Goal: Feedback & Contribution: Leave review/rating

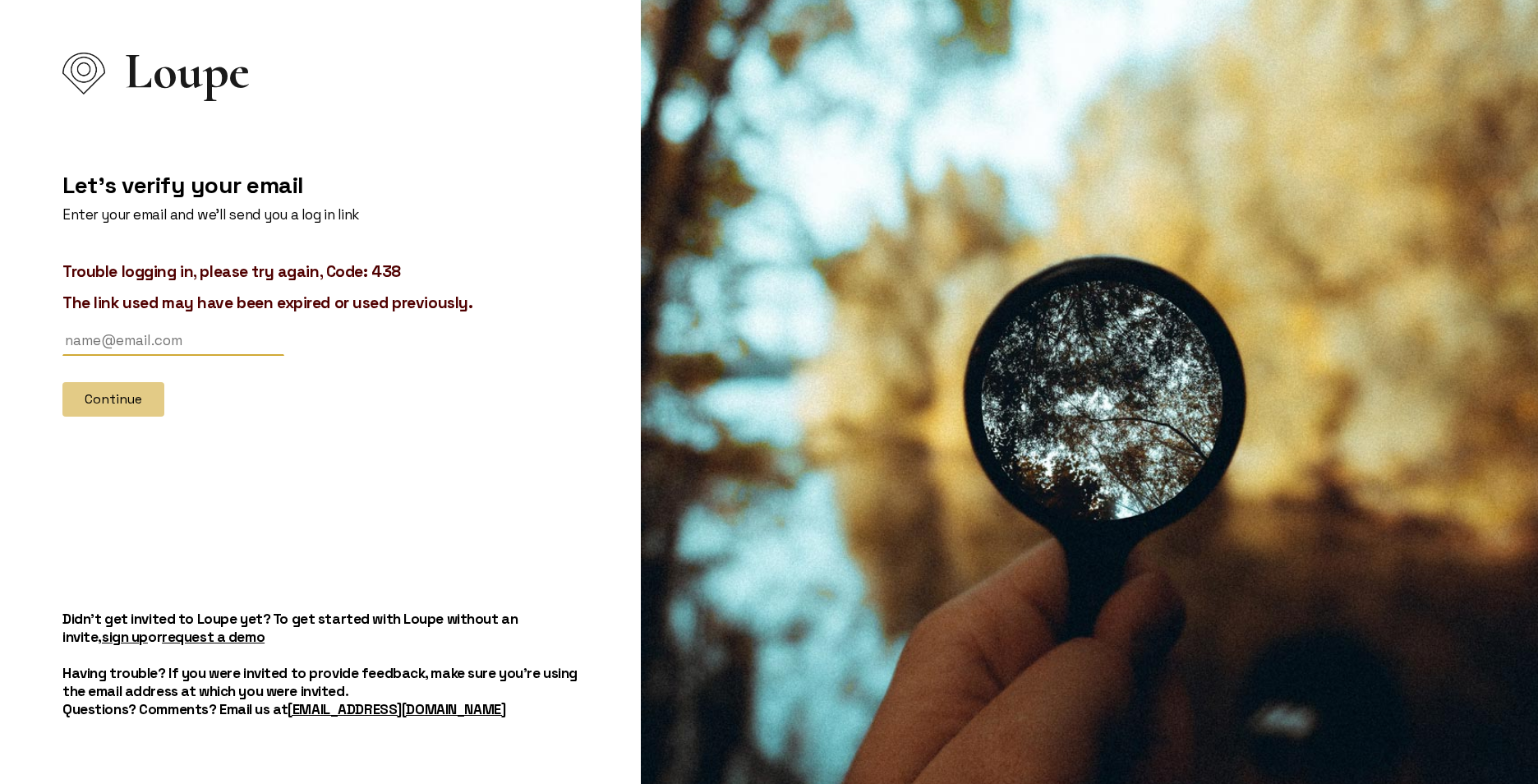
click at [62, 356] on div at bounding box center [62, 356] width 0 height 0
click at [143, 349] on input "text" at bounding box center [173, 341] width 222 height 30
type input "[EMAIL_ADDRESS][DOMAIN_NAME]"
click at [121, 400] on button "Continue" at bounding box center [113, 399] width 102 height 34
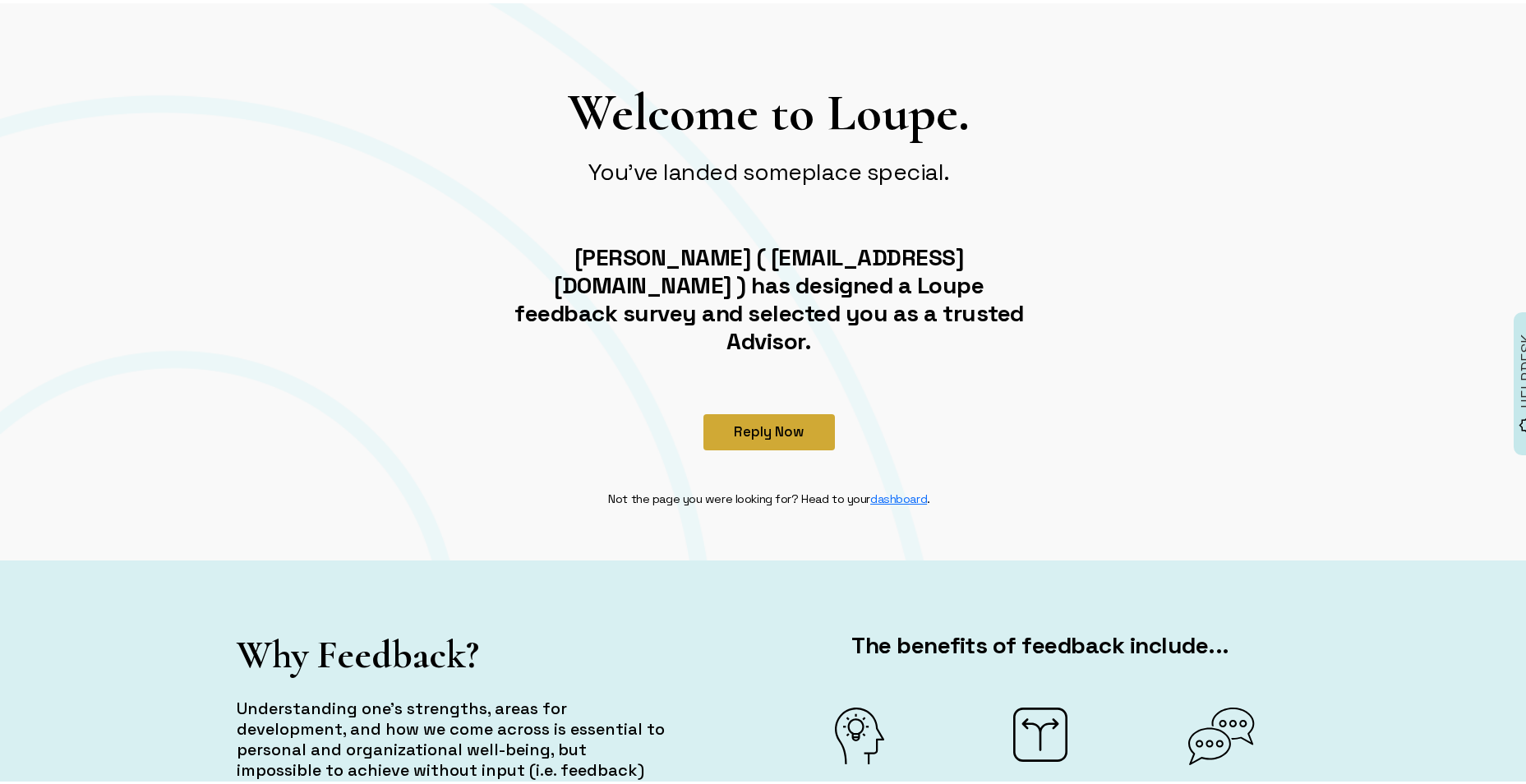
click at [763, 412] on button "Reply Now" at bounding box center [769, 428] width 131 height 36
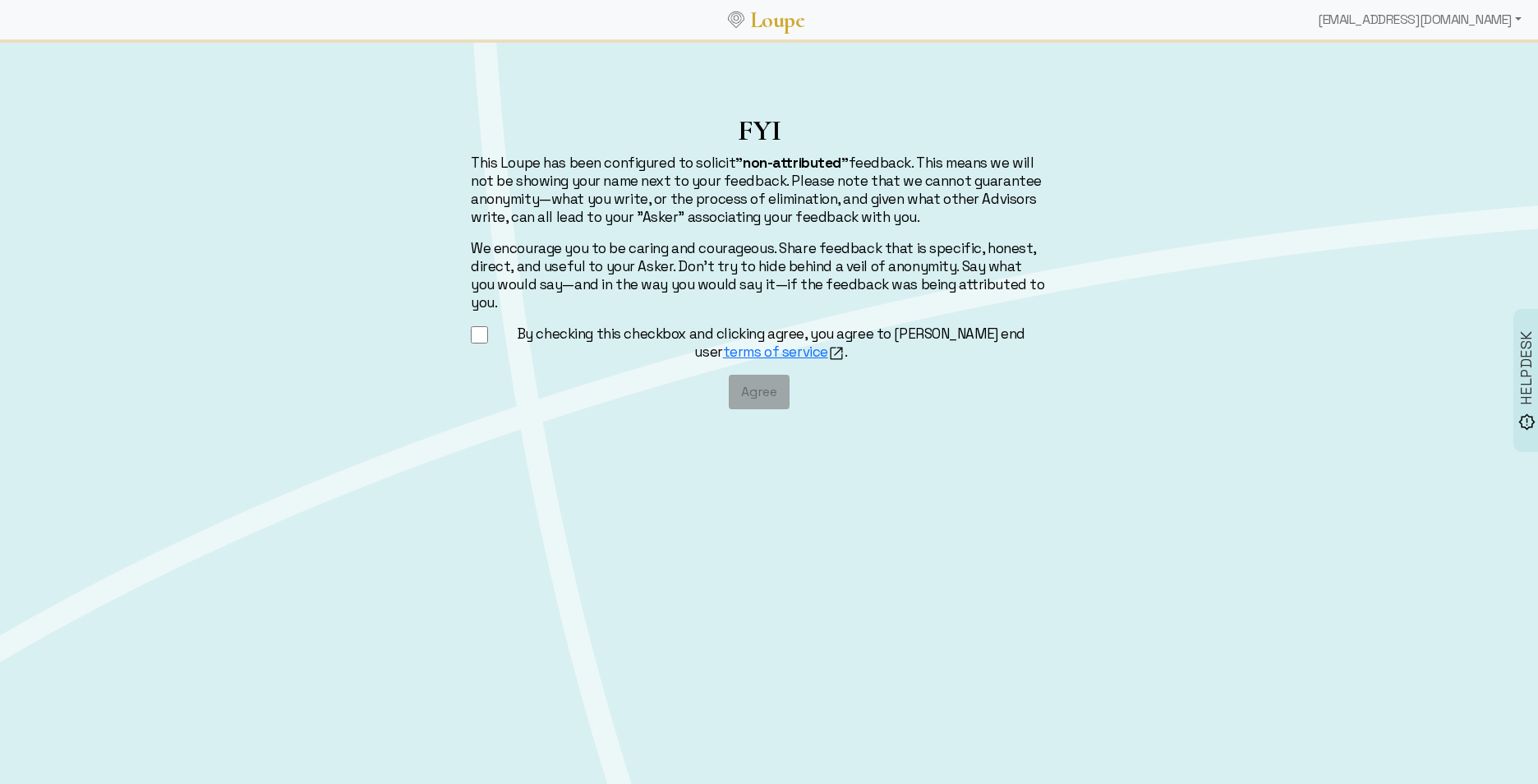
click at [488, 325] on input "By checking this checkbox and clicking agree, you agree to [PERSON_NAME] end us…" at bounding box center [480, 335] width 18 height 20
checkbox input "true"
click at [748, 374] on button "Agree" at bounding box center [759, 391] width 61 height 34
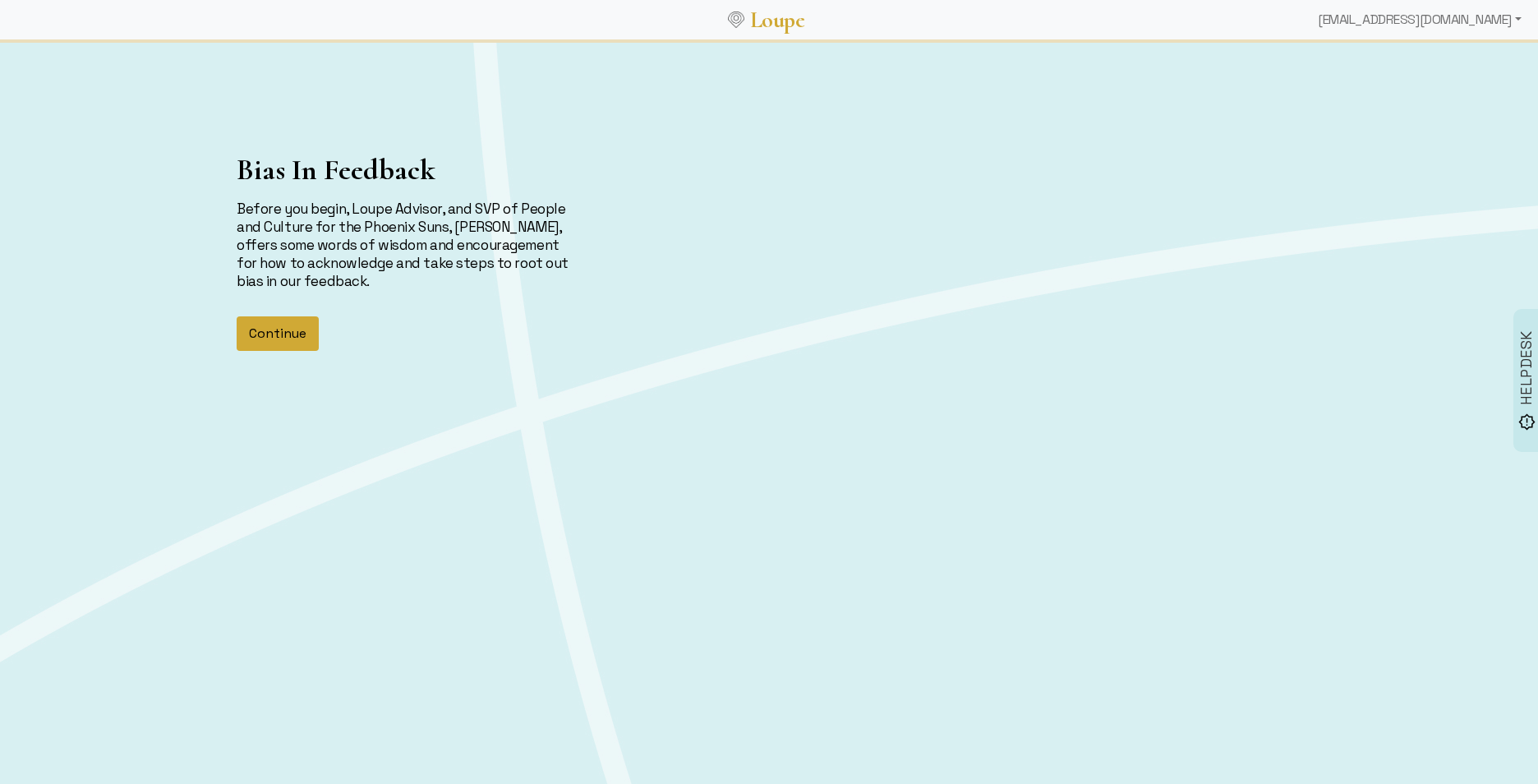
click at [313, 349] on button "Continue" at bounding box center [278, 333] width 82 height 34
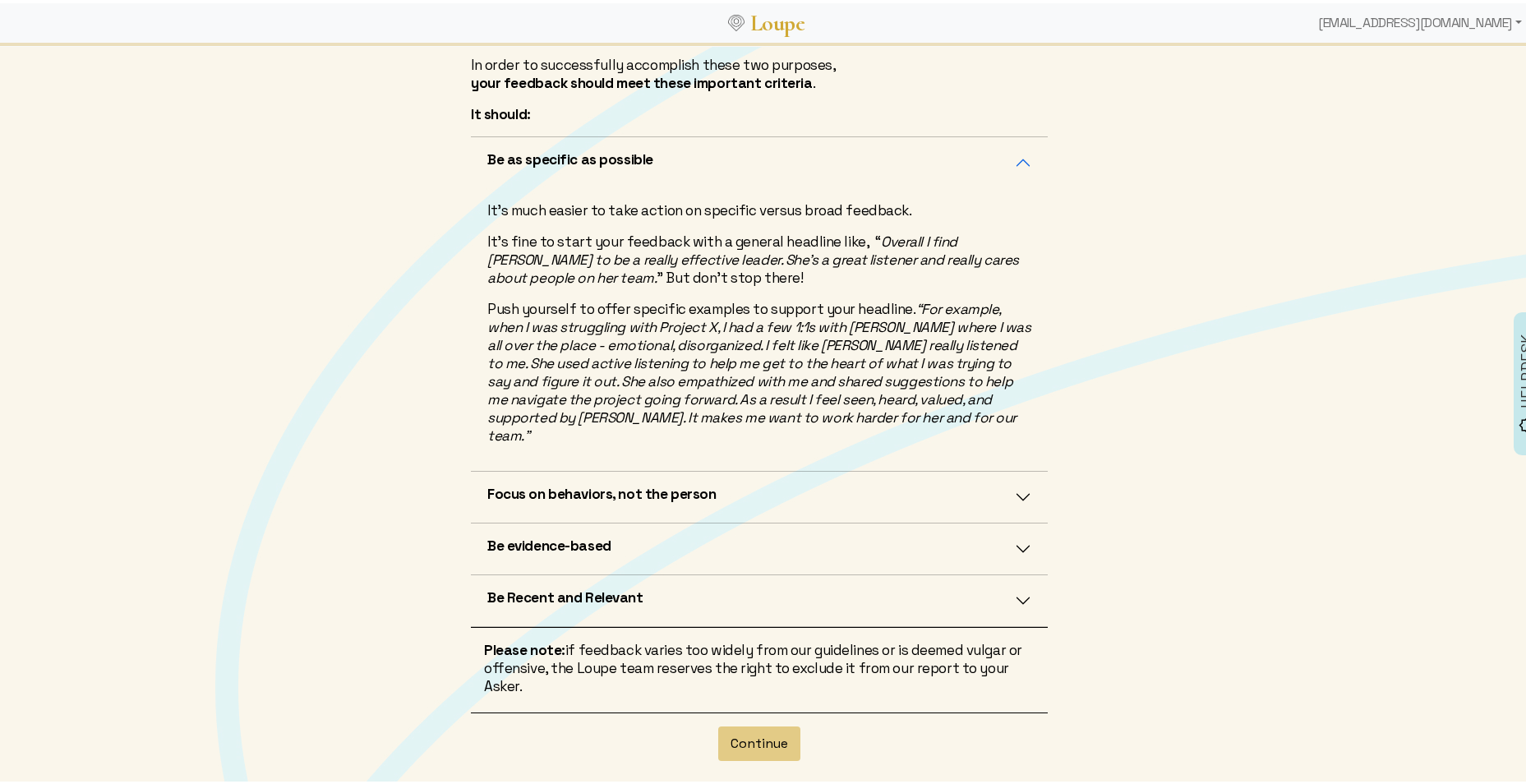
scroll to position [400, 0]
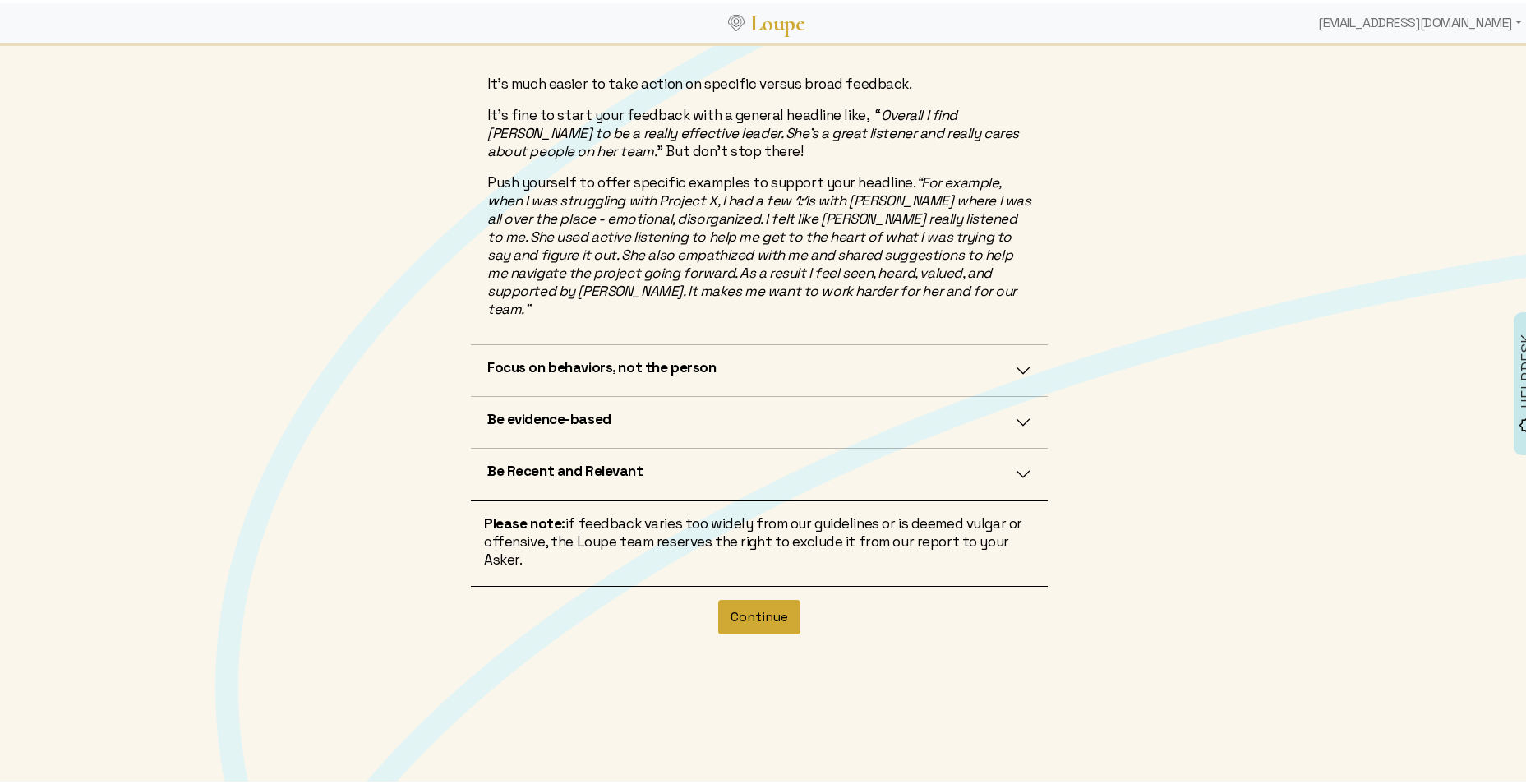
click at [777, 597] on button "Continue" at bounding box center [759, 613] width 82 height 34
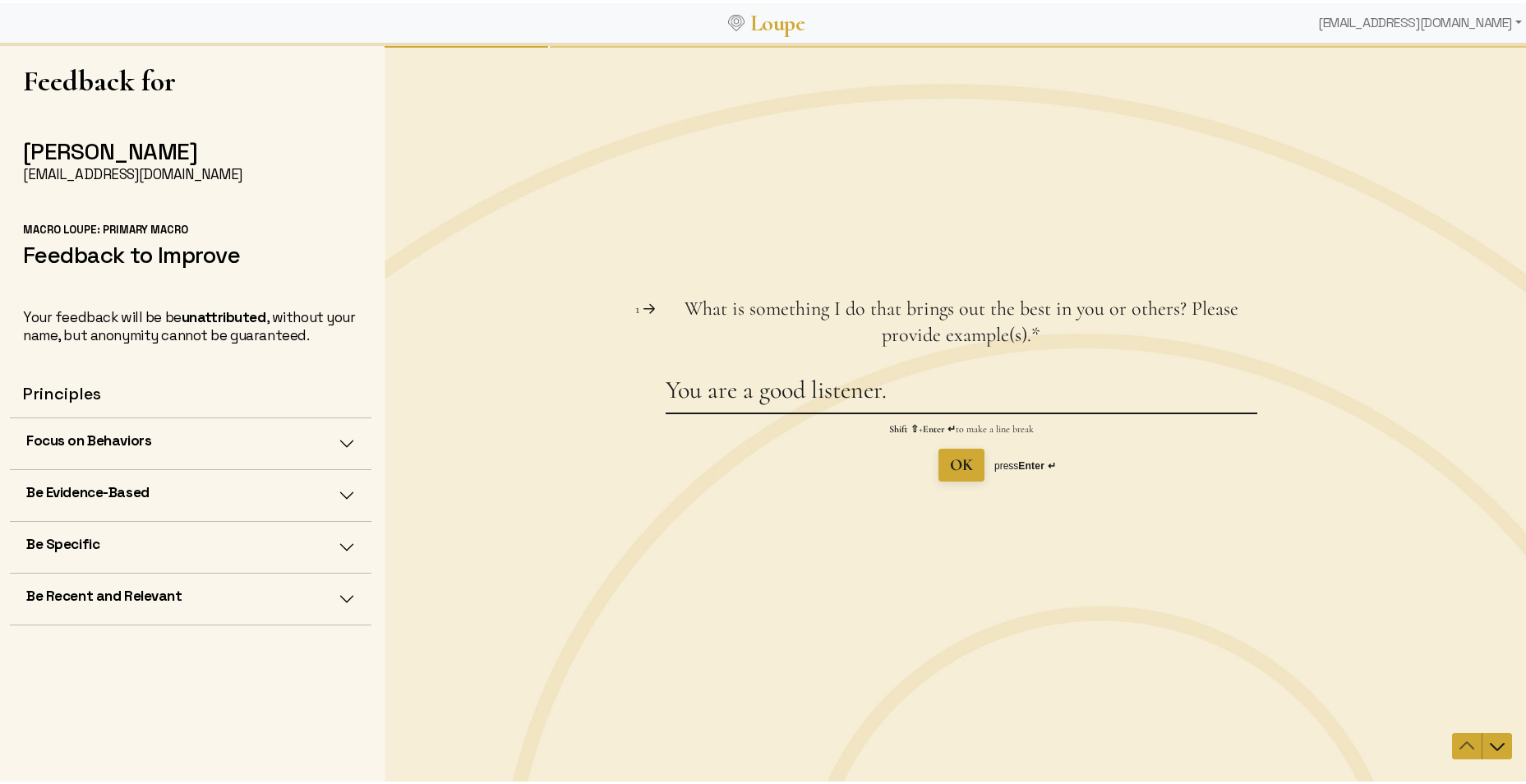
click at [959, 397] on textarea "You are a good listener." at bounding box center [961, 392] width 592 height 38
drag, startPoint x: 958, startPoint y: 396, endPoint x: 911, endPoint y: 395, distance: 47.0
click at [911, 395] on textarea "You are a good listener." at bounding box center [961, 392] width 592 height 38
click at [1175, 397] on textarea "You are a good listener and have an open-door policy." at bounding box center [961, 392] width 592 height 38
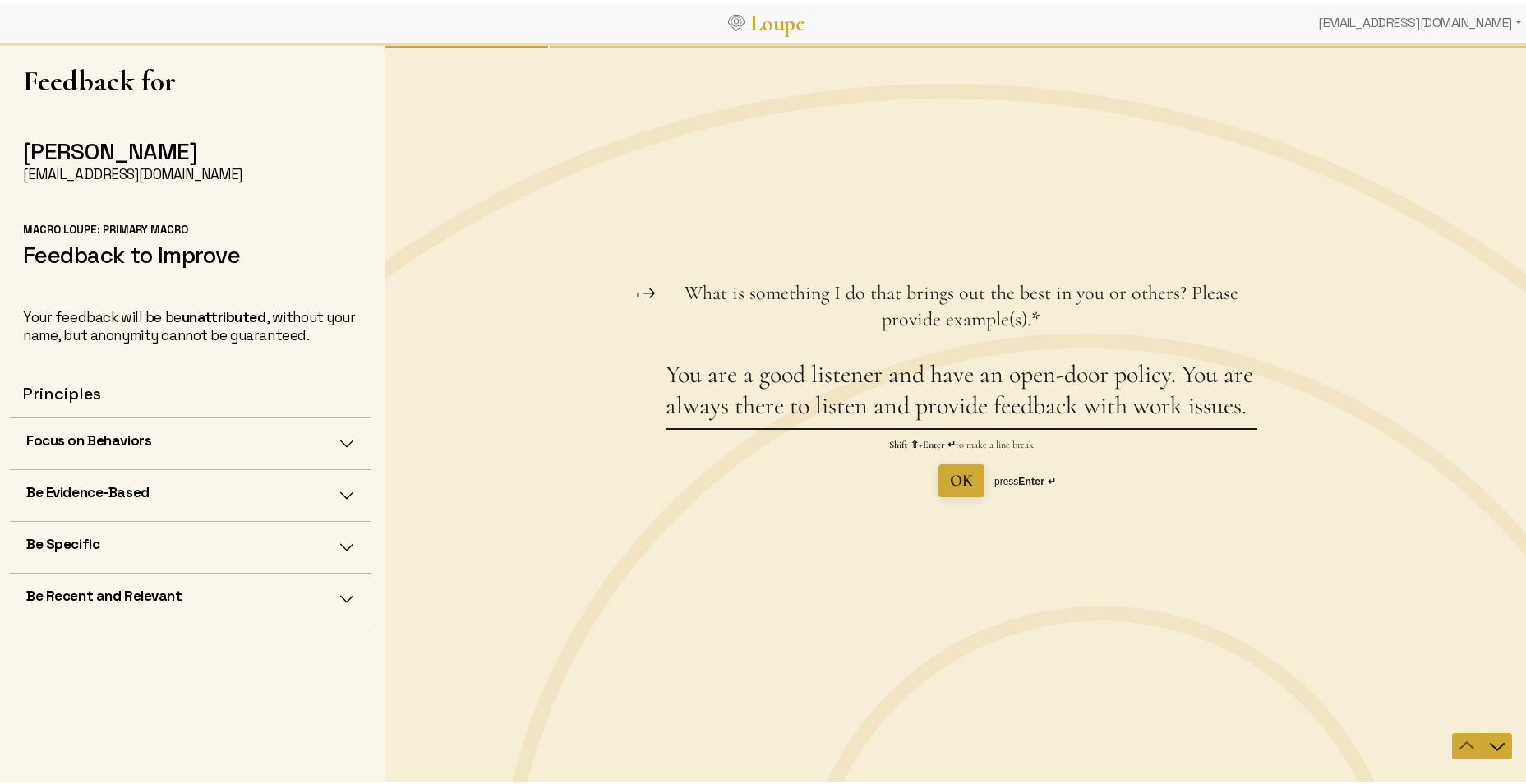
type textarea "You are a good listener and have an open-door policy. You are always there to l…"
click at [955, 487] on span "OK" at bounding box center [961, 479] width 23 height 19
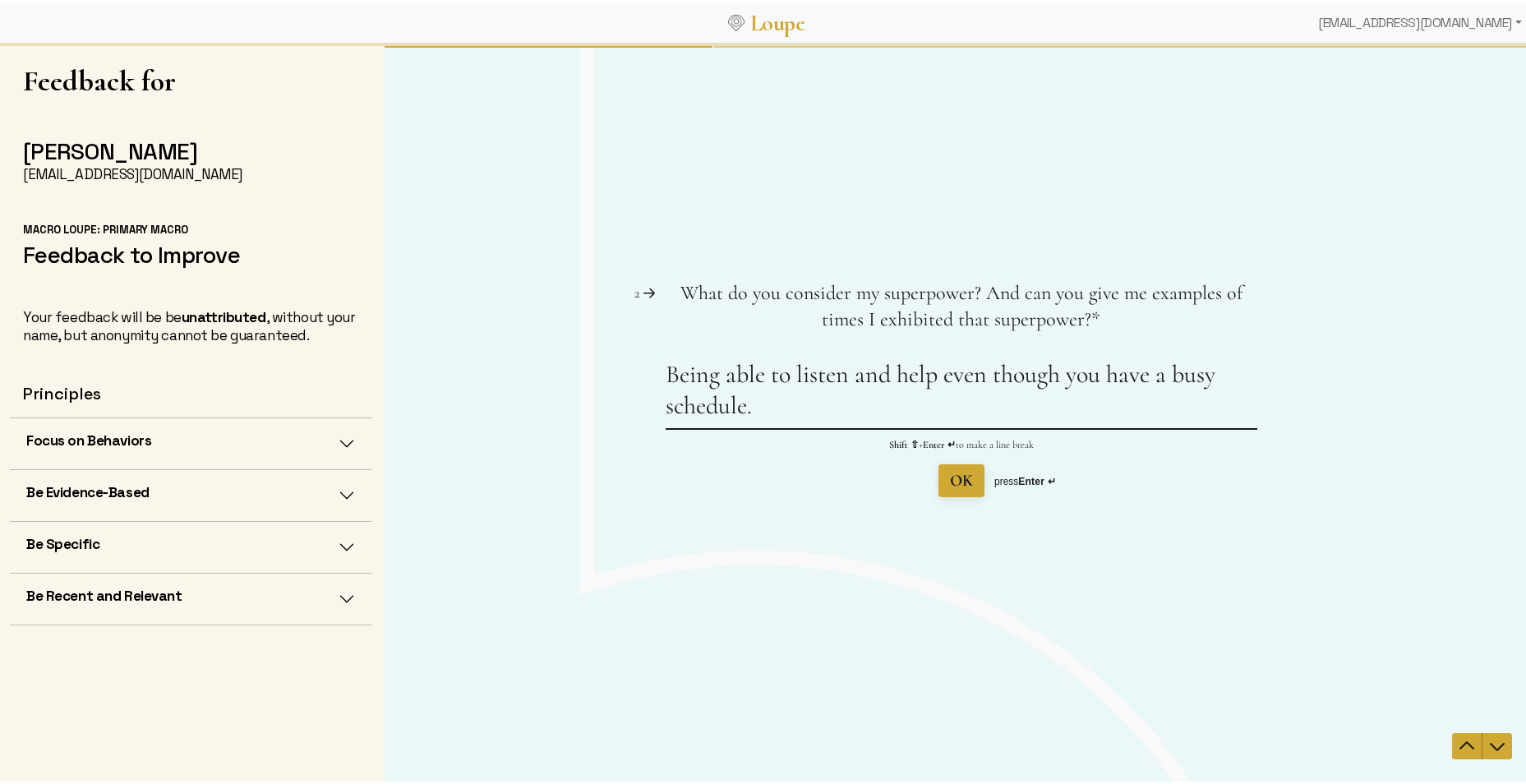
drag, startPoint x: 662, startPoint y: 369, endPoint x: 772, endPoint y: 409, distance: 117.0
click at [772, 409] on textarea "Being able to listen and help even though you have a busy schedule." at bounding box center [961, 393] width 592 height 69
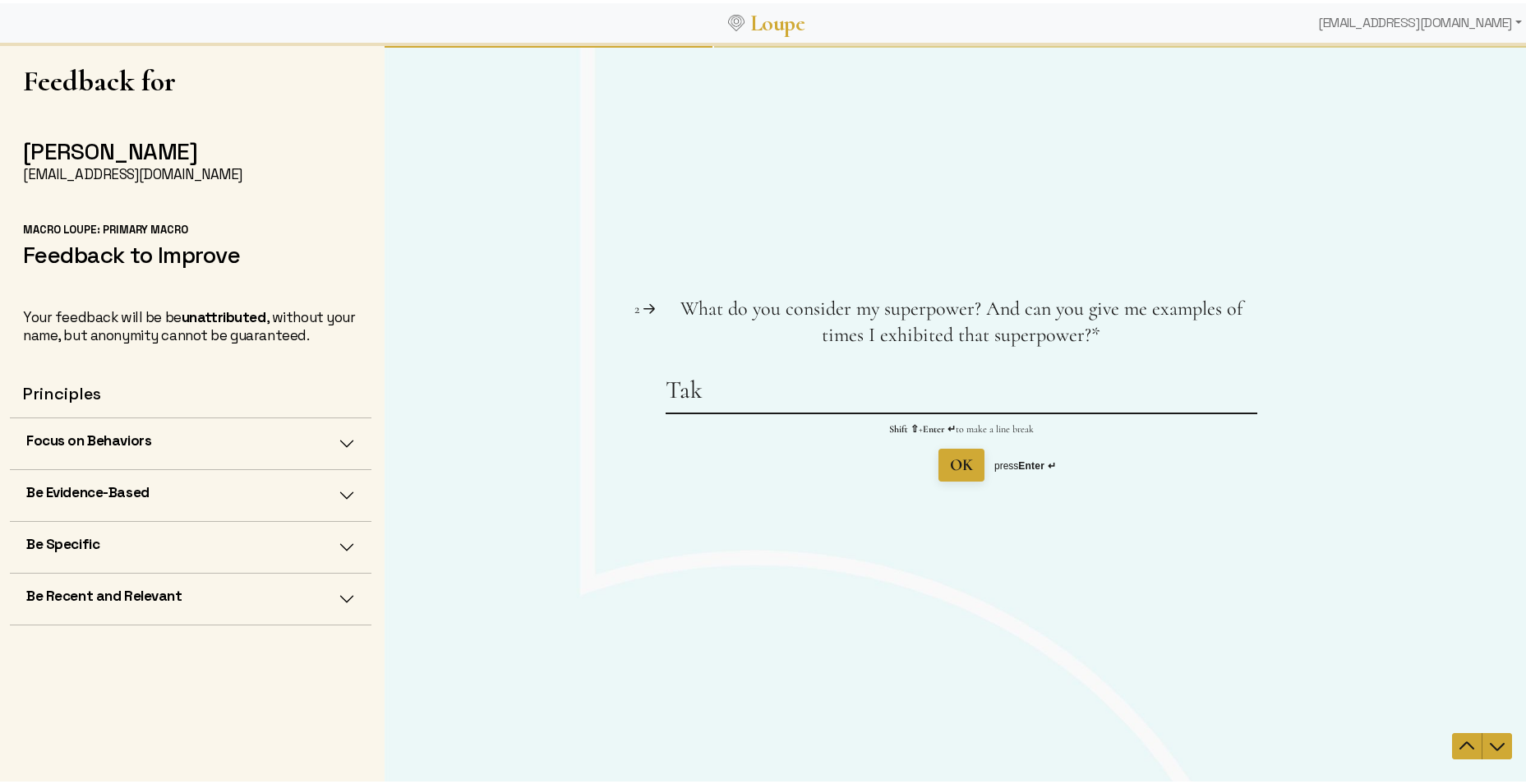
drag, startPoint x: 731, startPoint y: 386, endPoint x: 569, endPoint y: 373, distance: 162.5
click at [570, 373] on div "Question 2 2 What do you consider my superpower? And can you give me examples o…" at bounding box center [961, 388] width 1154 height 186
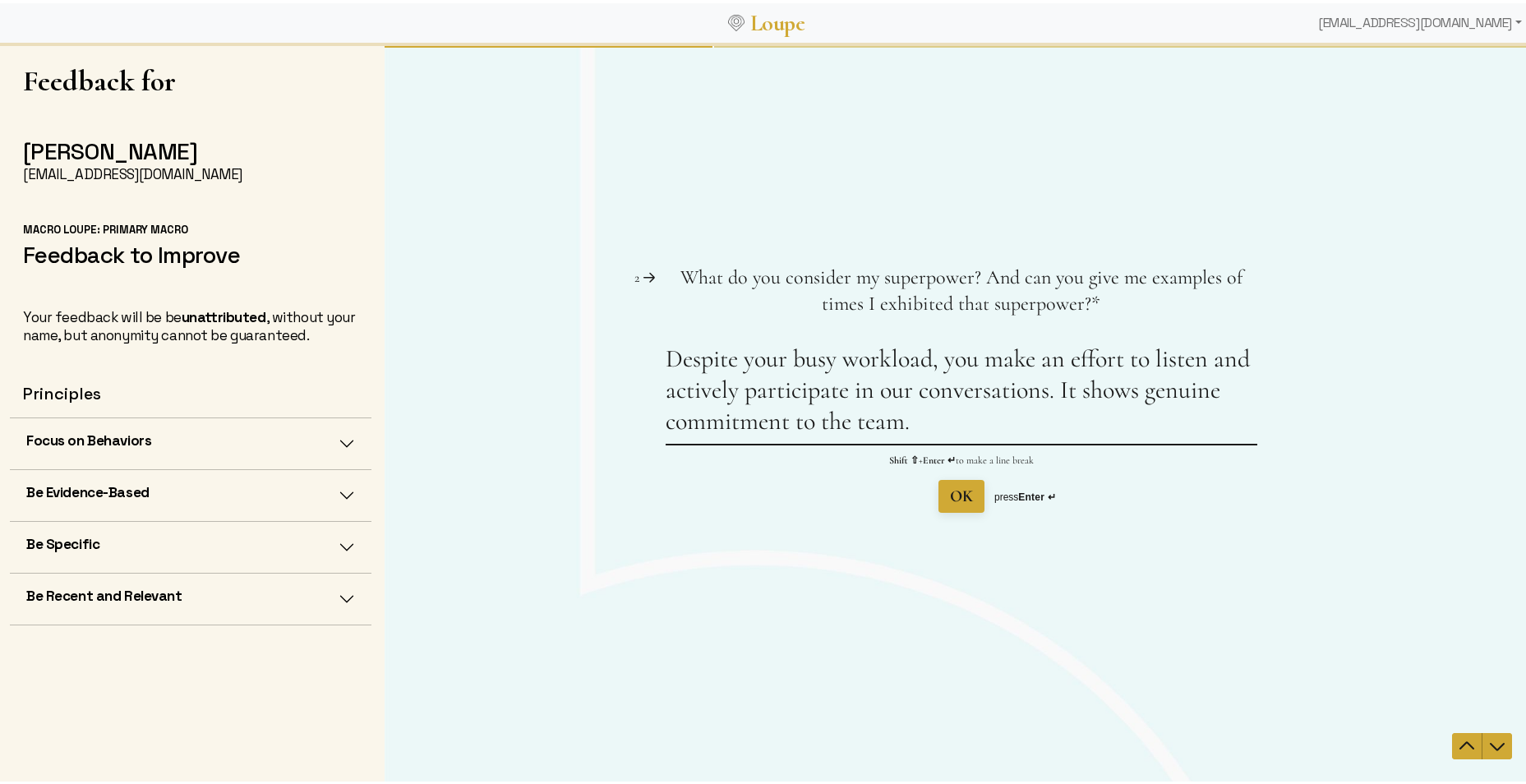
type textarea "Despite your busy workload, you make an effort to listen and actively participa…"
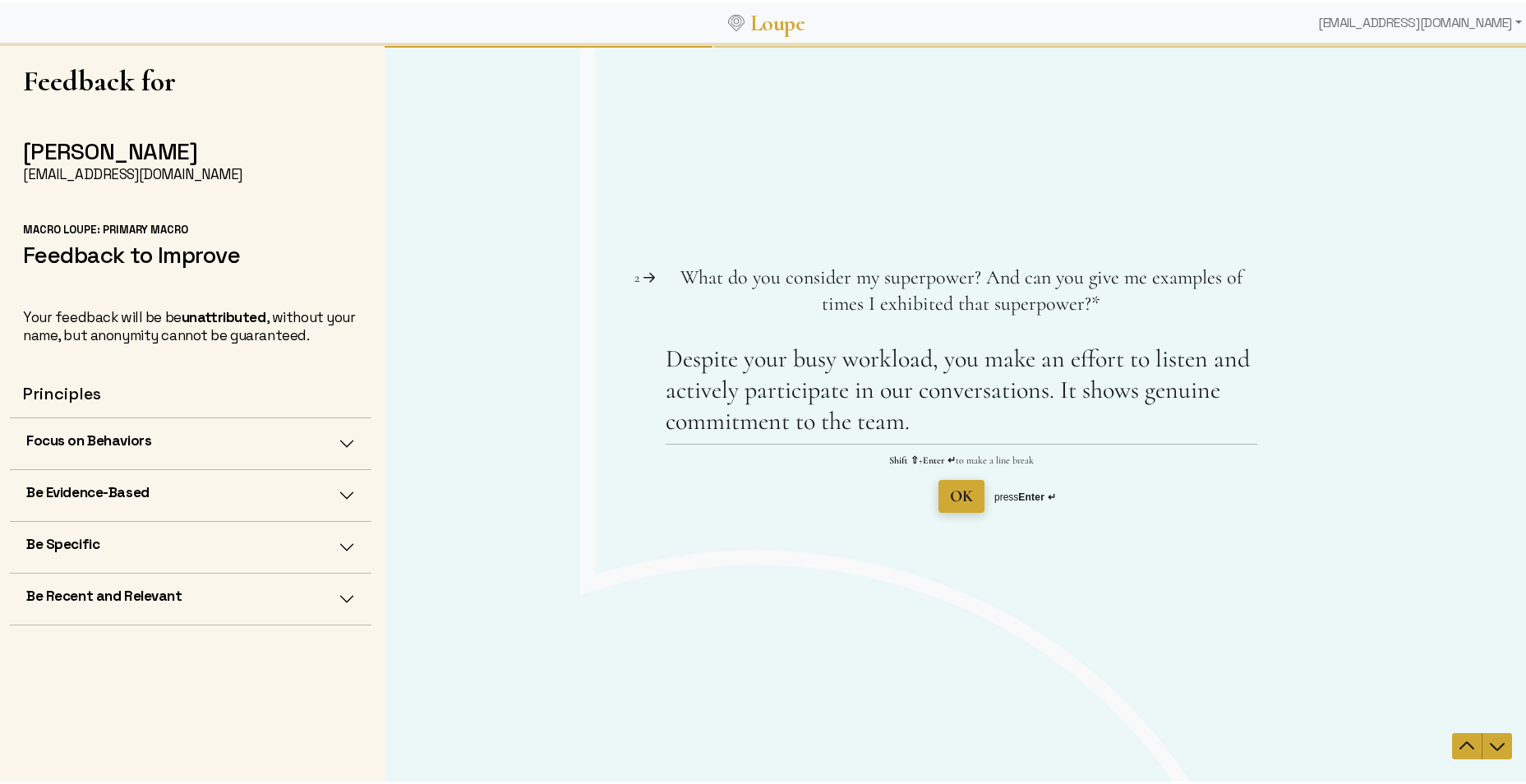
click at [954, 489] on span "OK" at bounding box center [961, 495] width 23 height 19
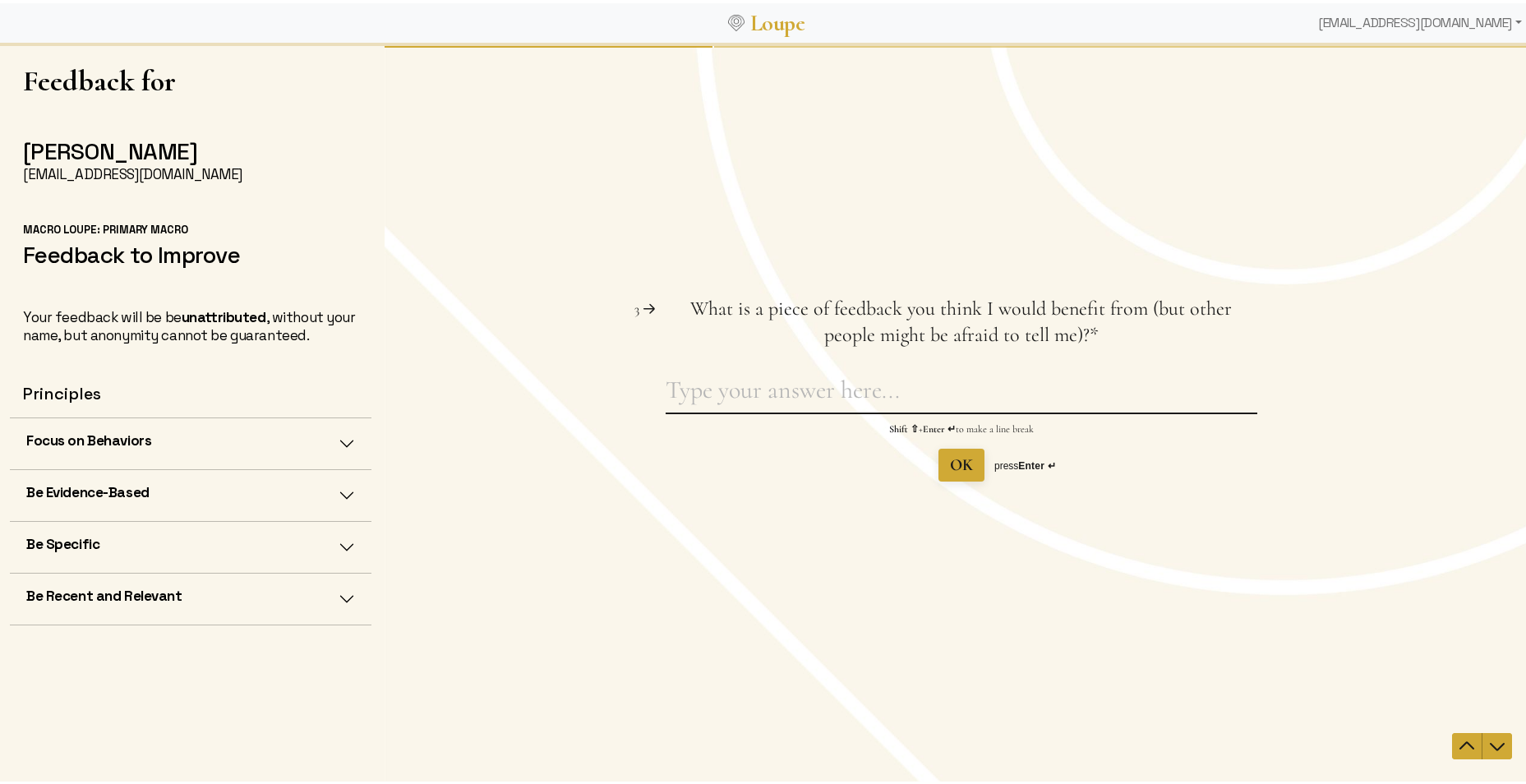
click at [694, 395] on textarea "What is a piece of feedback you think I would benefit from (but other people mi…" at bounding box center [961, 392] width 592 height 38
type textarea "U"
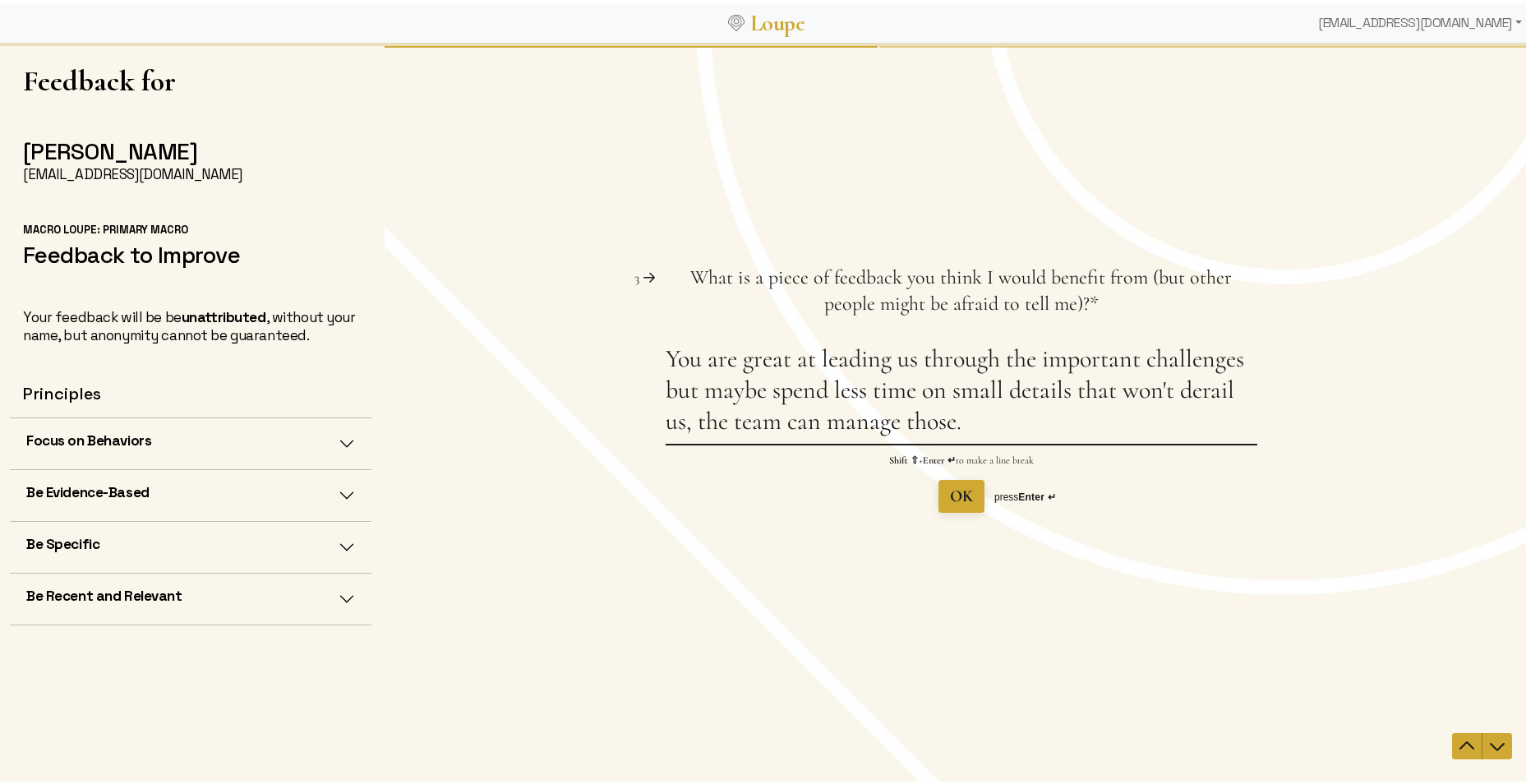
drag, startPoint x: 664, startPoint y: 387, endPoint x: 995, endPoint y: 424, distance: 333.1
click at [995, 424] on textarea "You are great at leading us through the important challenges but maybe spend le…" at bounding box center [961, 392] width 592 height 100
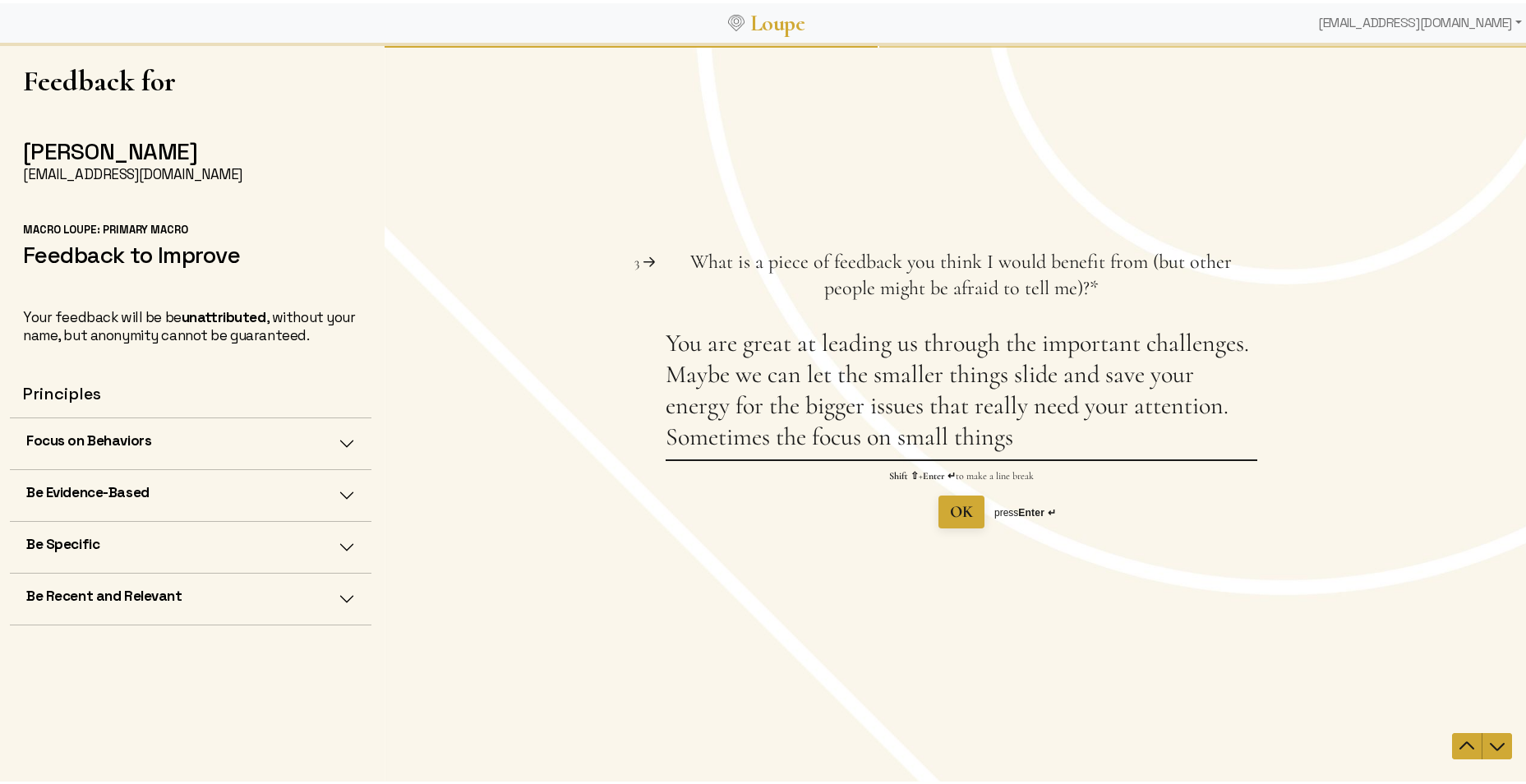
drag, startPoint x: 700, startPoint y: 337, endPoint x: 798, endPoint y: 377, distance: 105.8
click at [989, 422] on textarea "You are great at leading us through the important challenges. Maybe we can let …" at bounding box center [961, 393] width 592 height 131
drag, startPoint x: 710, startPoint y: 347, endPoint x: 1093, endPoint y: 457, distance: 398.5
click at [1093, 457] on textarea "You are great at leading us through the important challenges. Maybe we can let …" at bounding box center [961, 393] width 592 height 131
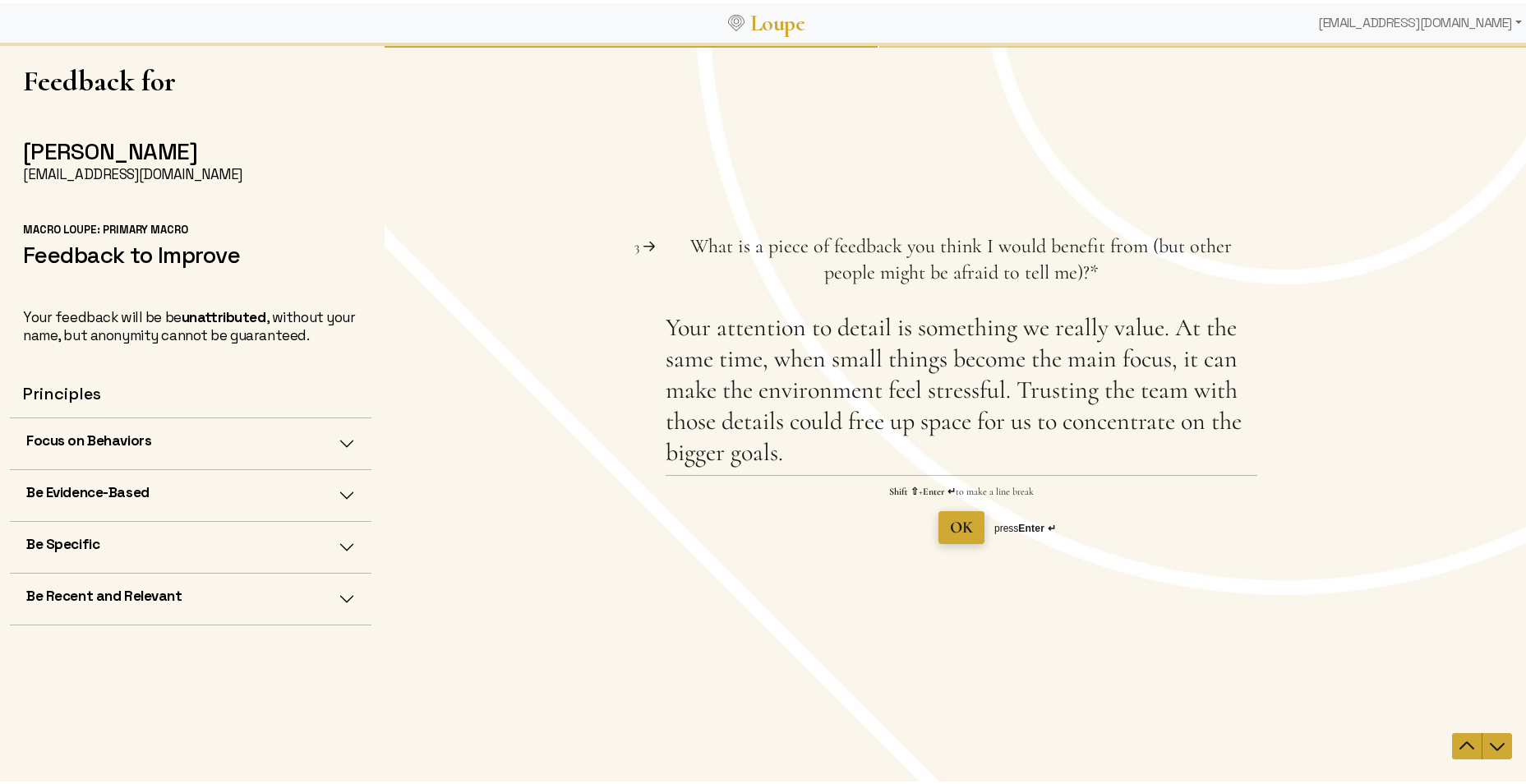
click at [950, 525] on span "OK" at bounding box center [961, 526] width 23 height 19
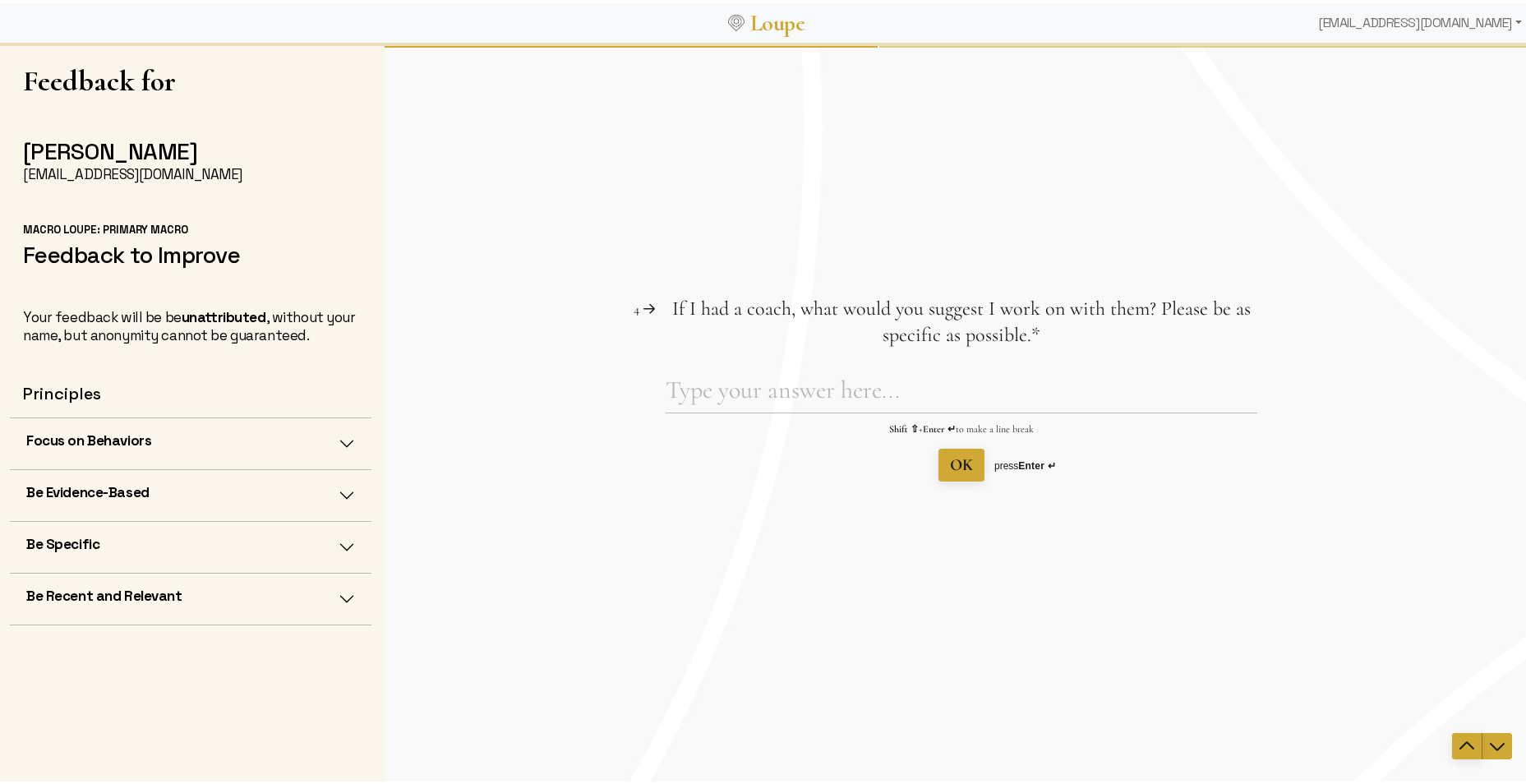
click at [1457, 744] on icon "Navigate to previous question" at bounding box center [1466, 744] width 19 height 19
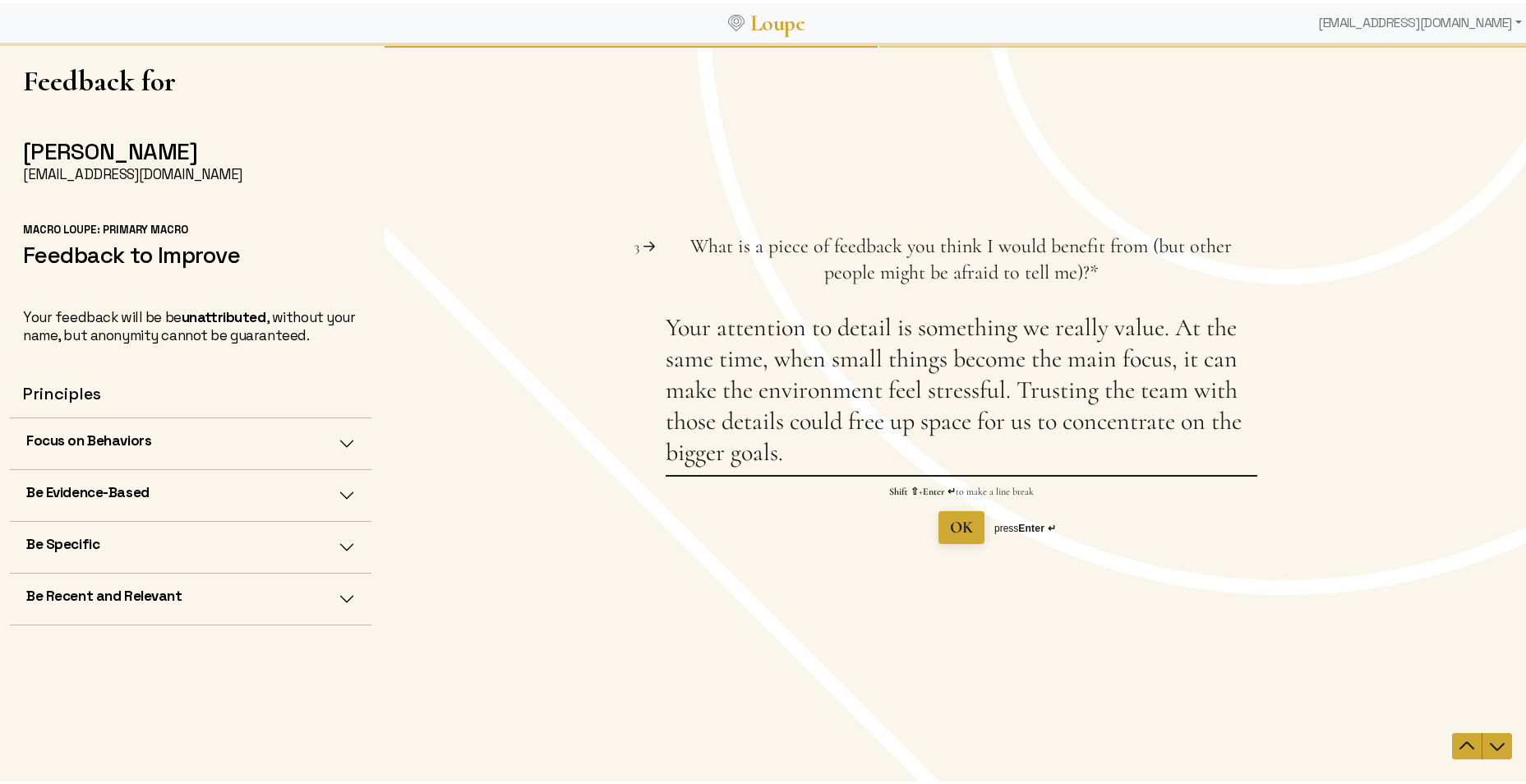
click at [1125, 394] on textarea "Your attention to detail is something we really value. At the same time, when s…" at bounding box center [961, 392] width 592 height 162
type textarea "Your attention to detail is something we really value. At the same time, when s…"
click at [963, 527] on span "OK" at bounding box center [961, 526] width 23 height 19
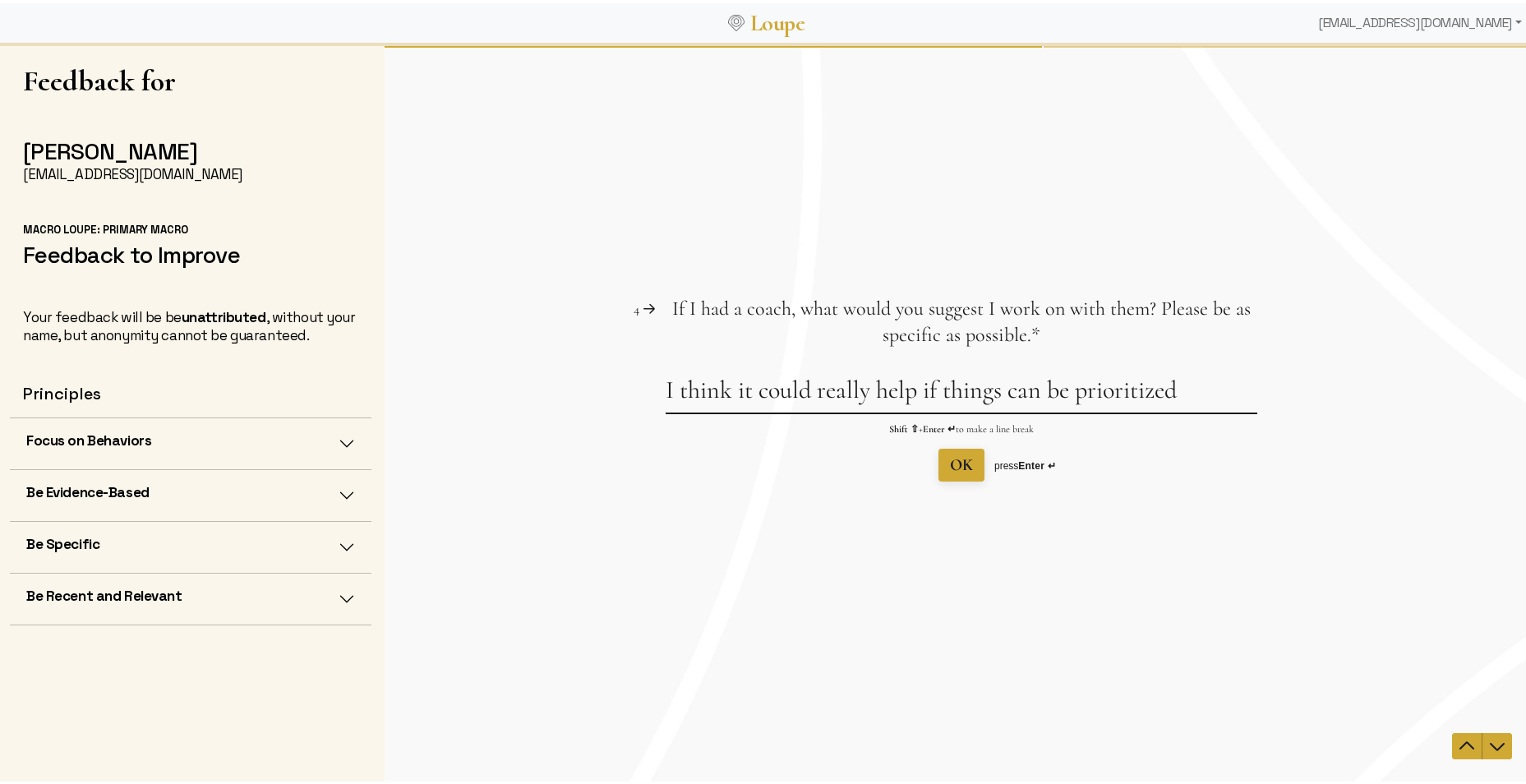
drag, startPoint x: 1227, startPoint y: 381, endPoint x: 546, endPoint y: 395, distance: 681.1
click at [549, 395] on div "Question 4 4 If I had a coach, what would you suggest I work on with them? Plea…" at bounding box center [961, 388] width 1154 height 186
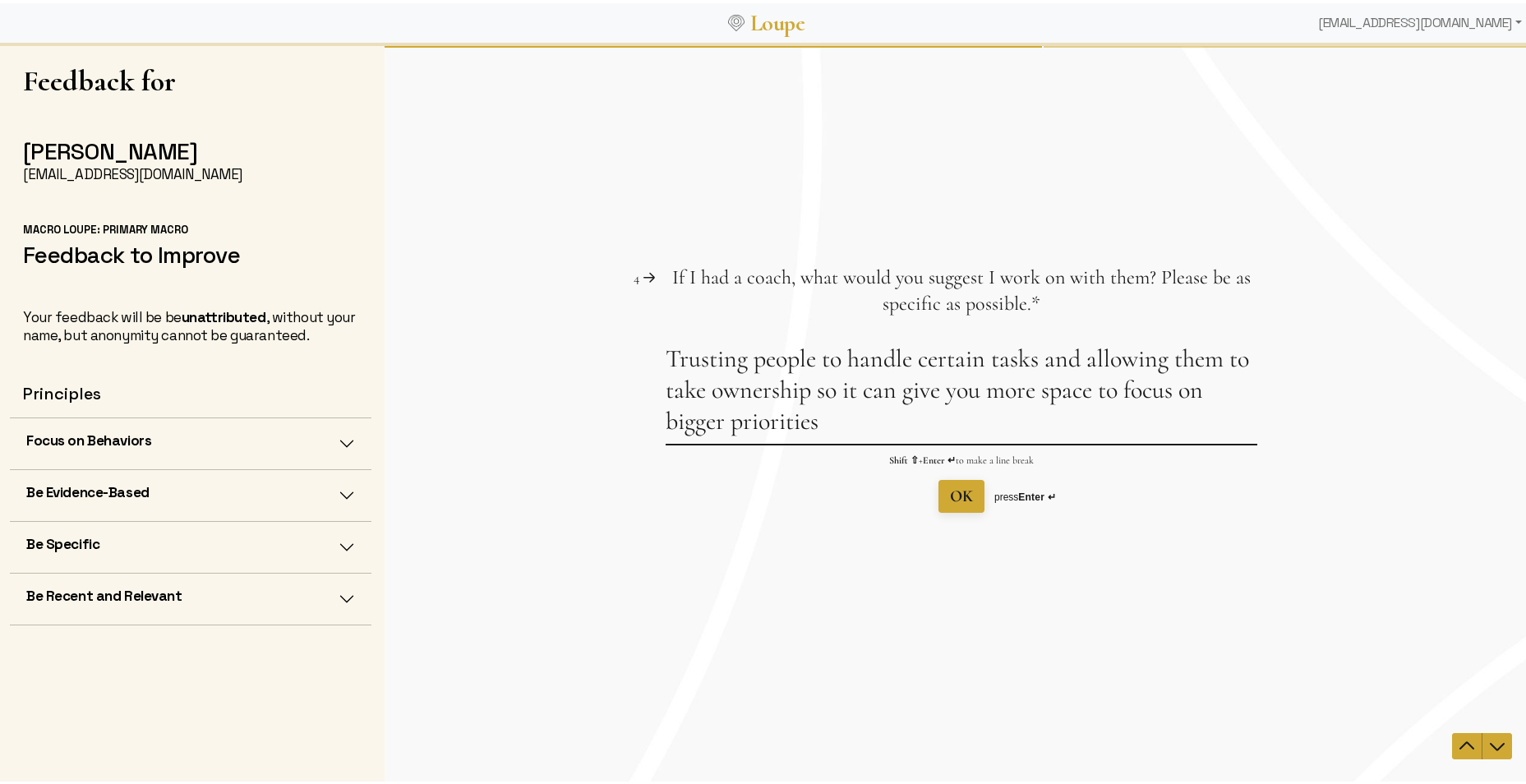
type textarea "Trusting people to handle certain tasks and allowing them to take ownership so …"
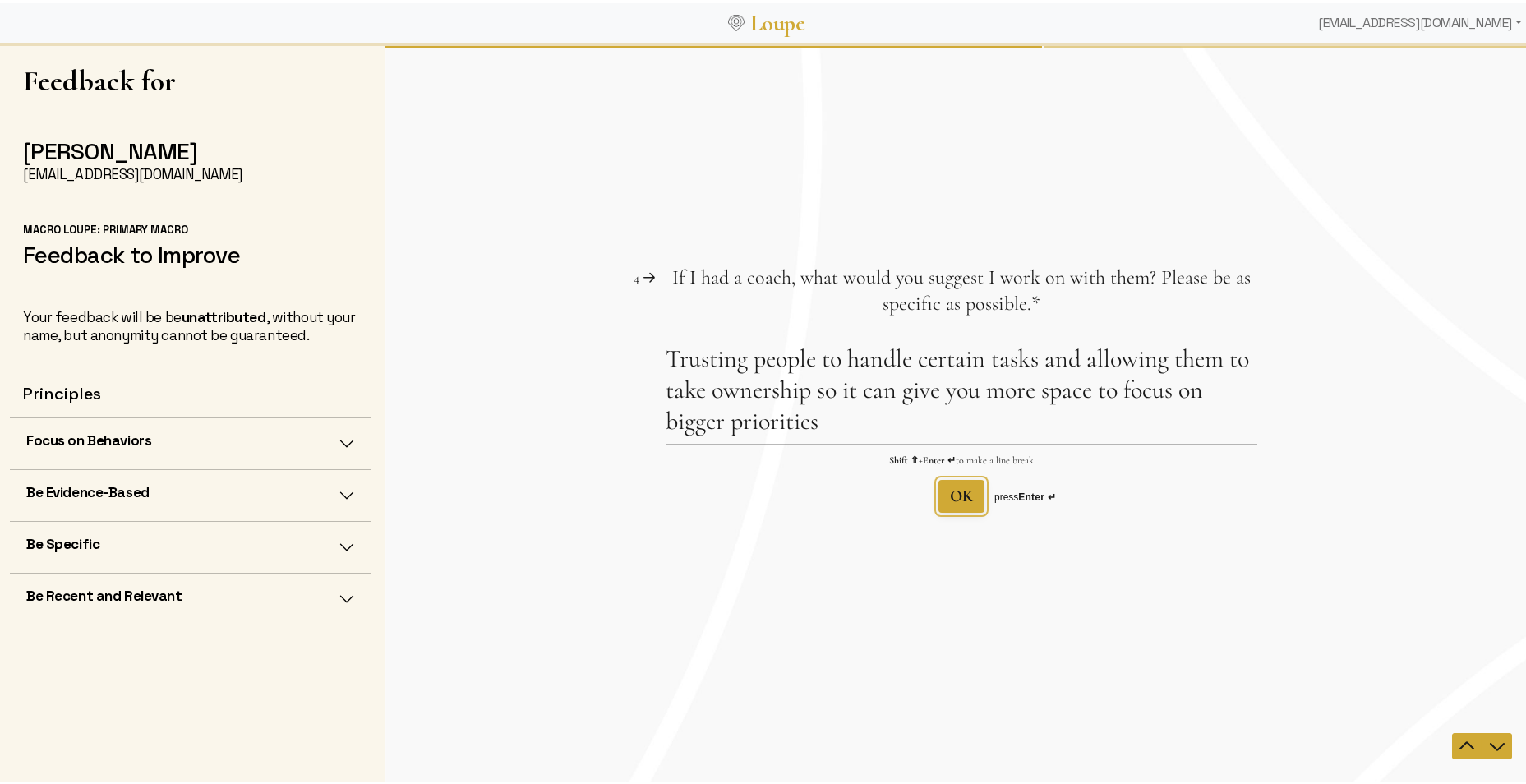
click at [970, 501] on button "OK" at bounding box center [961, 495] width 46 height 33
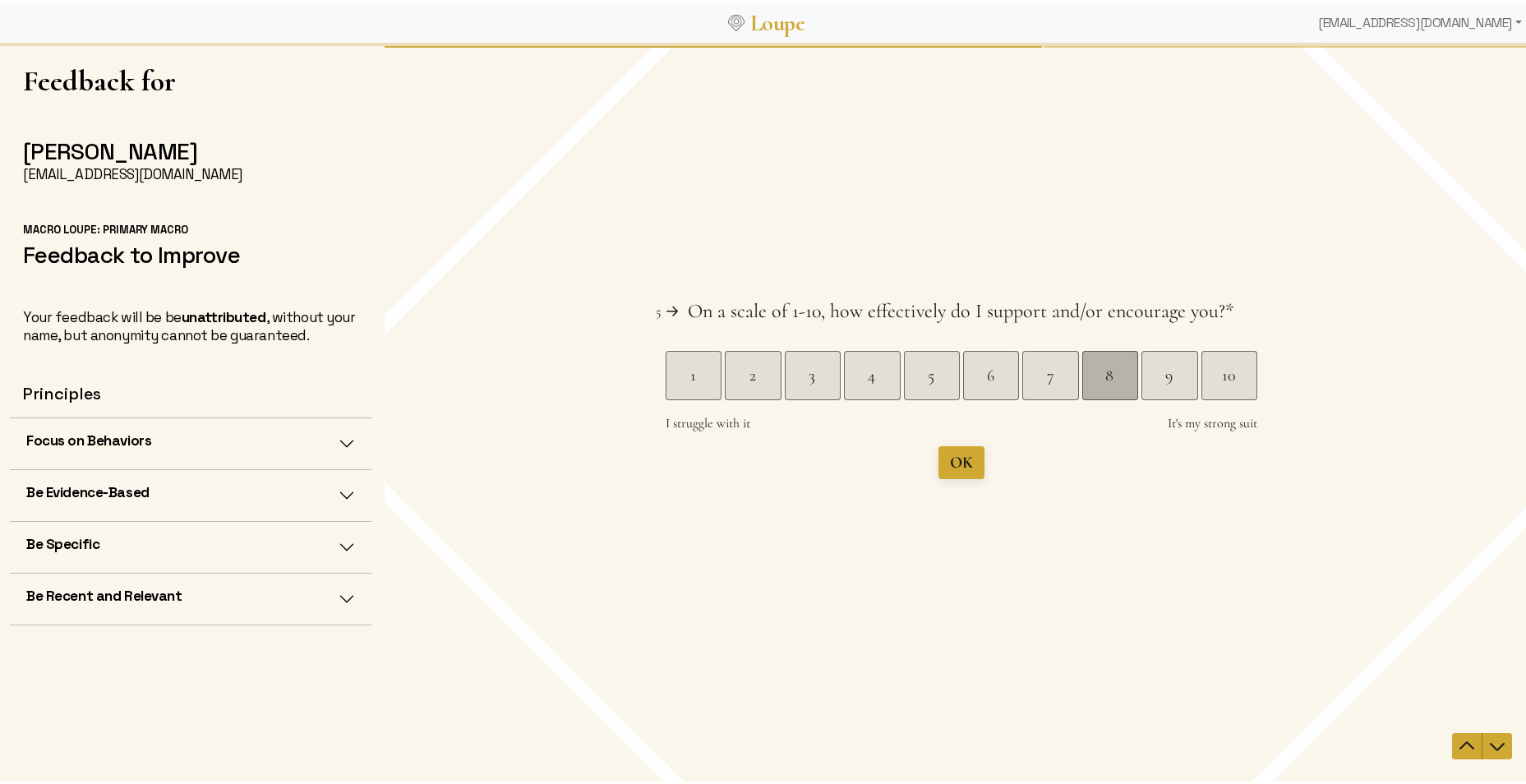
click at [1107, 372] on div "8" at bounding box center [1109, 374] width 55 height 23
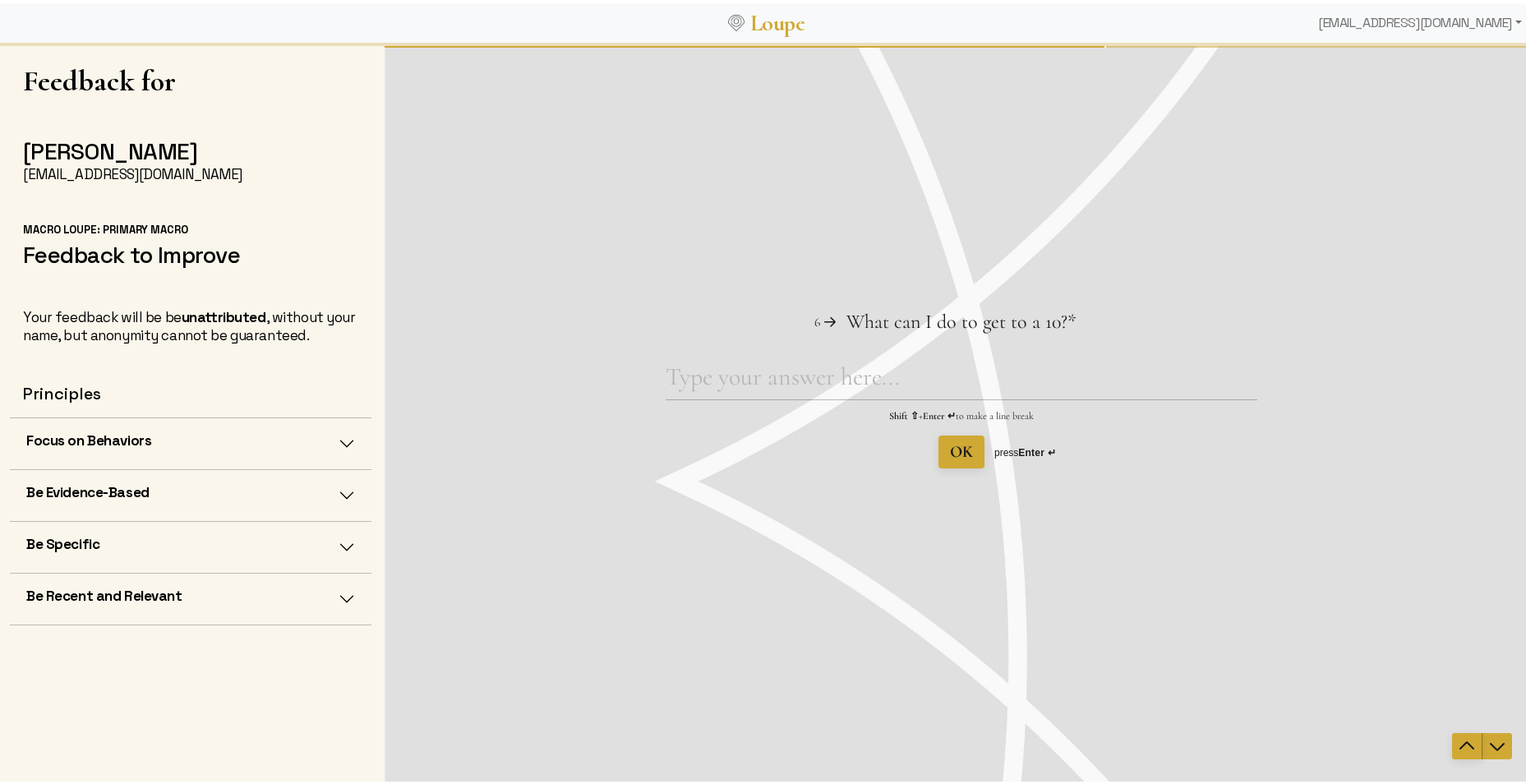
click at [1457, 746] on icon "Navigate to previous question" at bounding box center [1466, 744] width 19 height 19
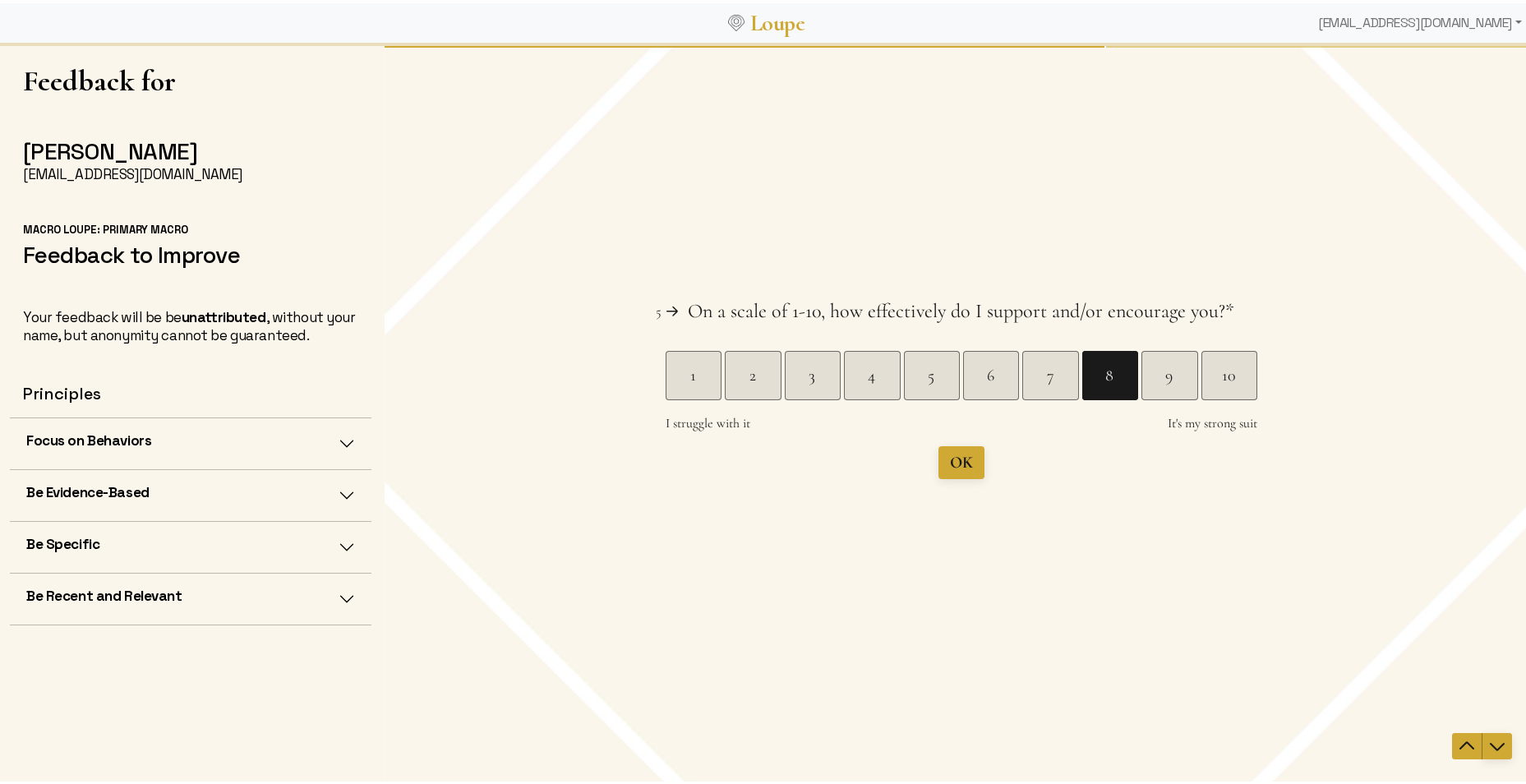
click at [1488, 745] on icon "Navigate to next question" at bounding box center [1497, 744] width 19 height 19
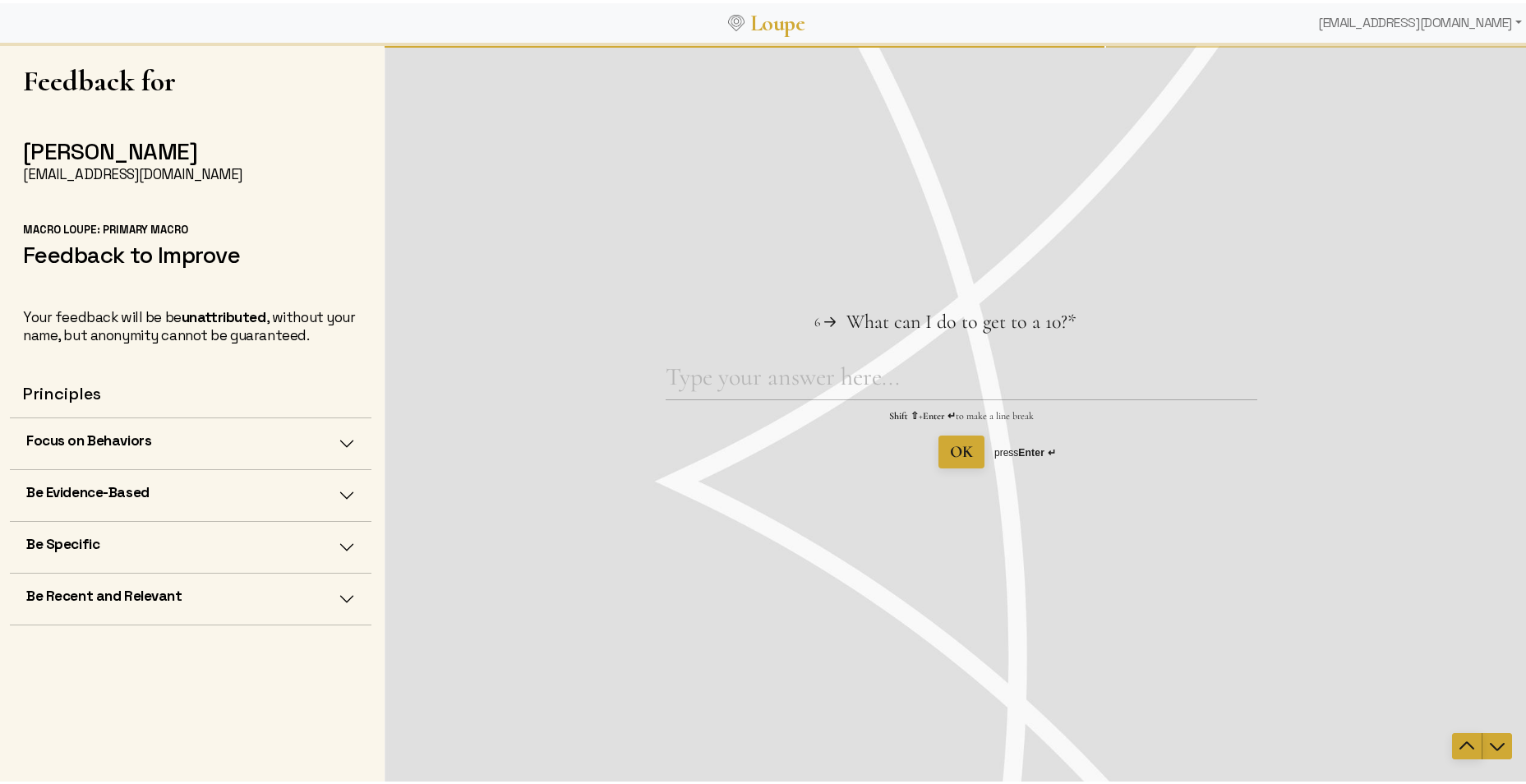
click at [1457, 741] on icon "Navigate to previous question" at bounding box center [1466, 744] width 19 height 19
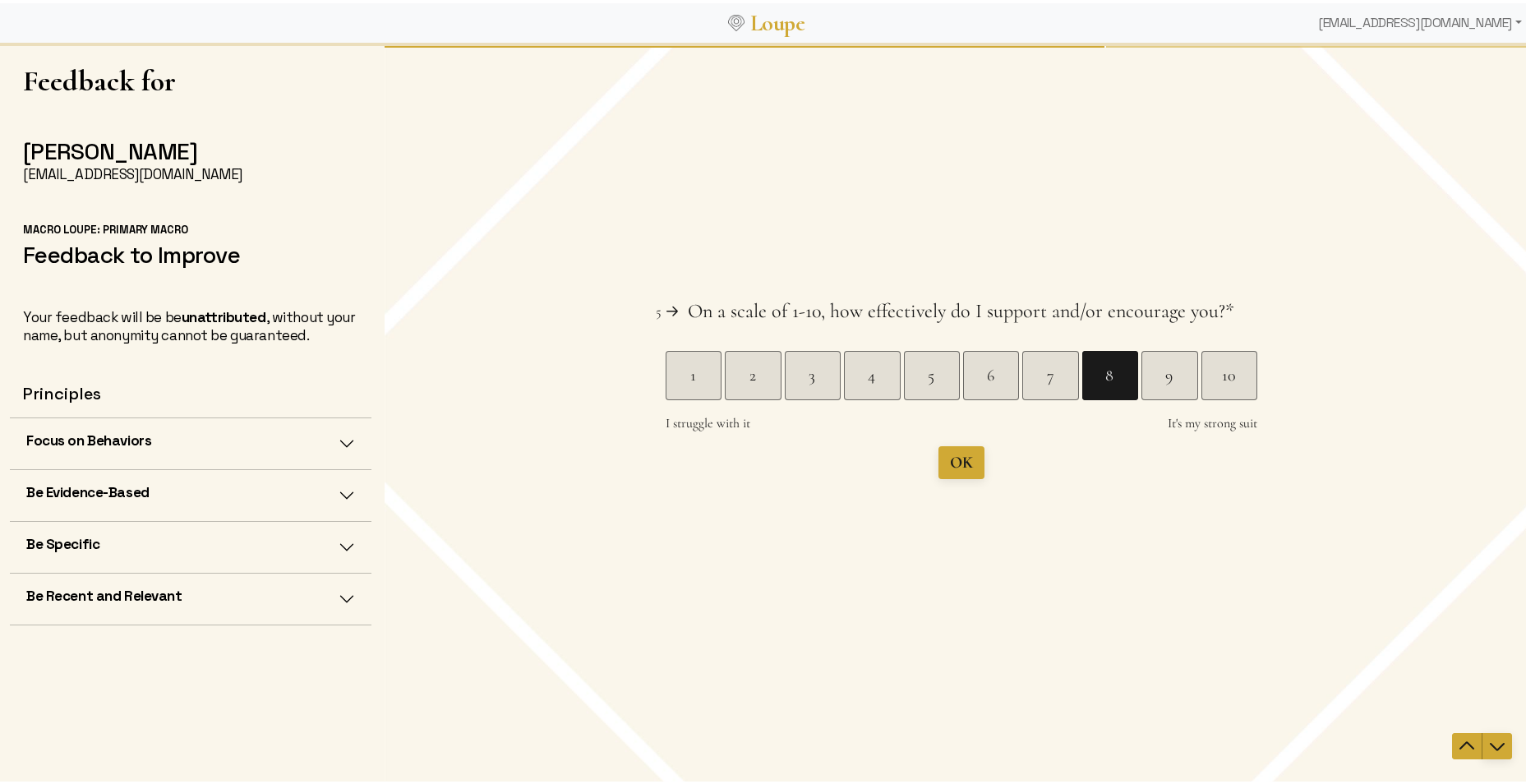
click at [1489, 737] on icon "Navigate to next question" at bounding box center [1497, 744] width 19 height 19
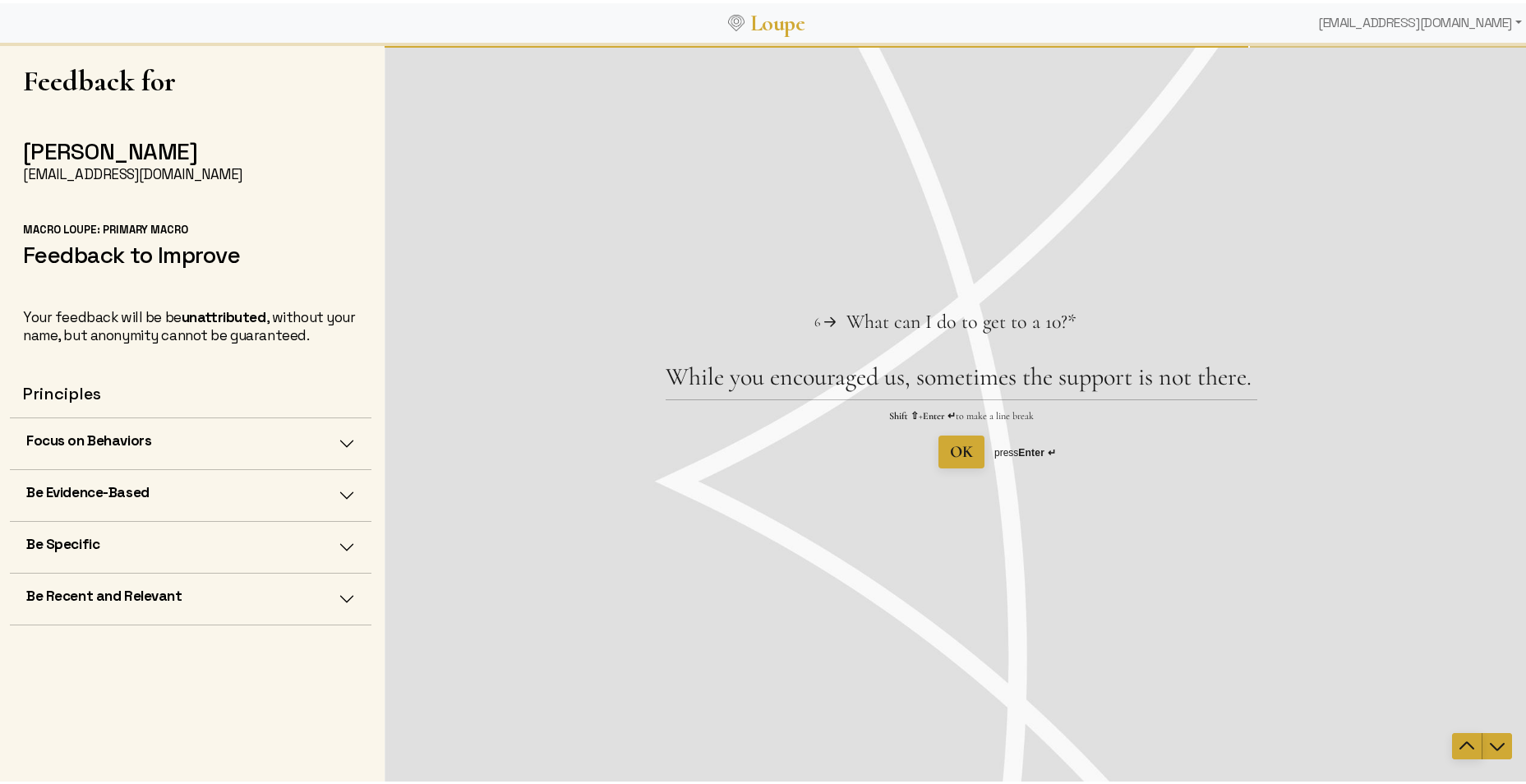
click at [1457, 740] on icon "Navigate to previous question" at bounding box center [1466, 744] width 19 height 19
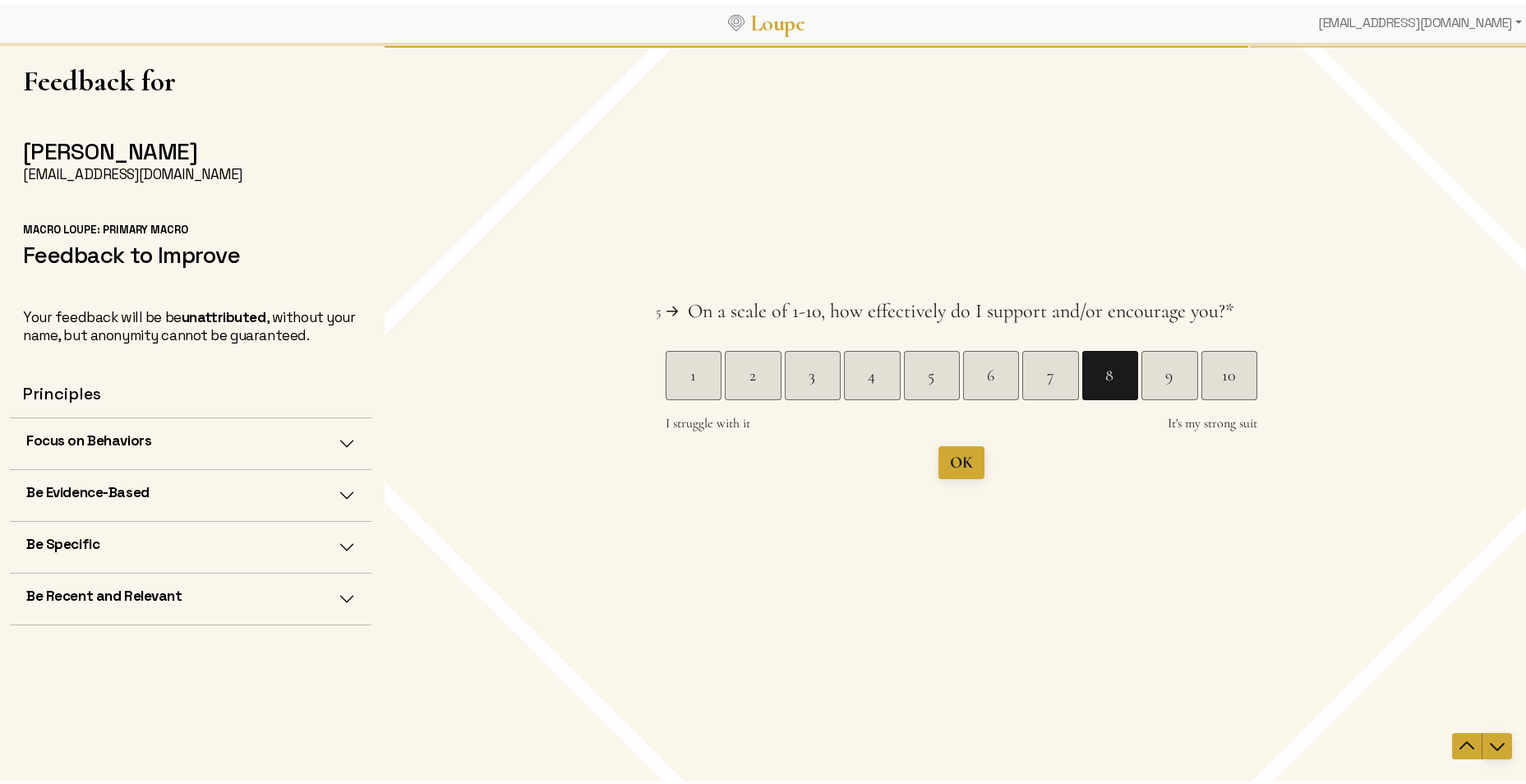
click at [1489, 739] on icon "Navigate to next question" at bounding box center [1497, 744] width 19 height 19
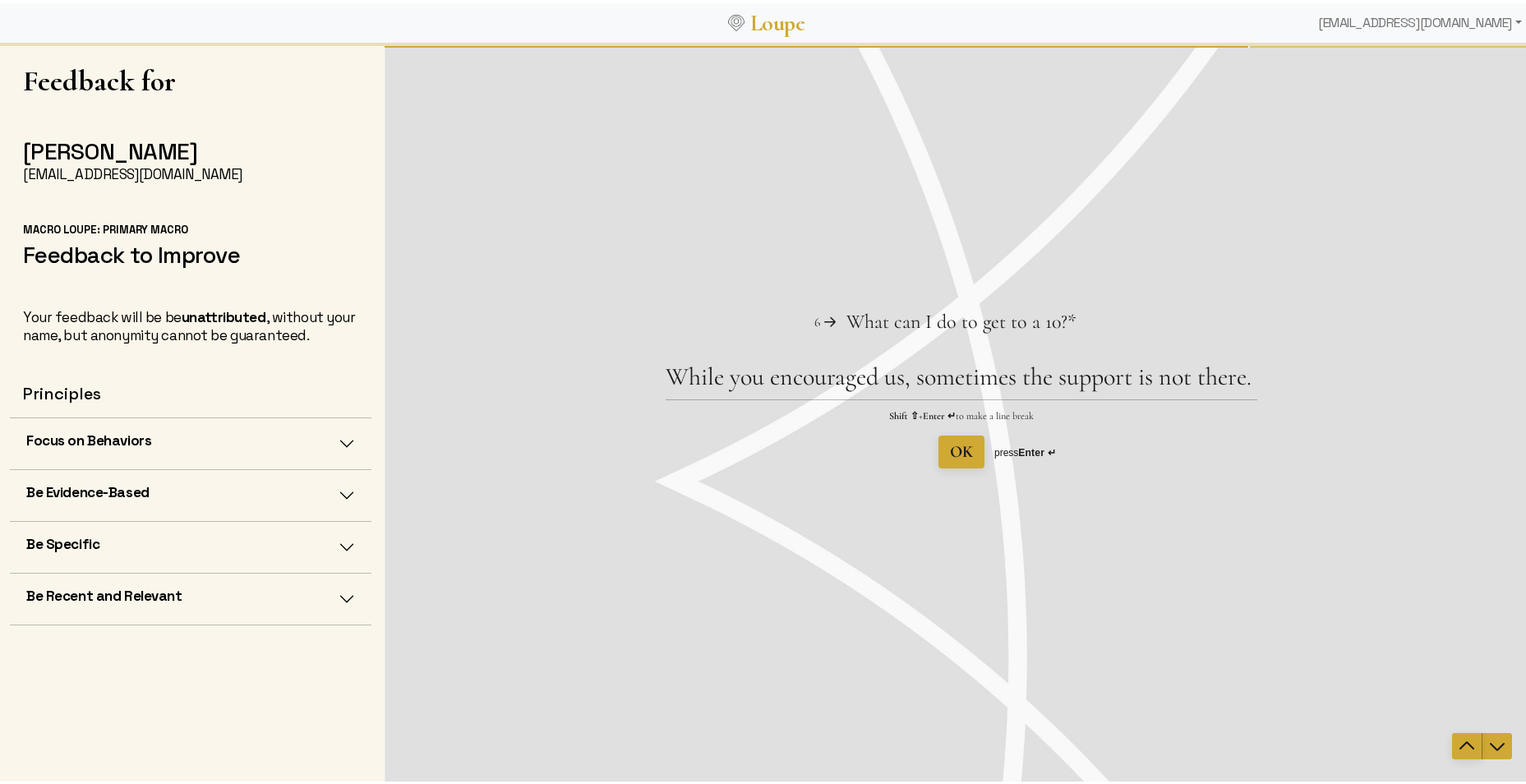
click at [1460, 742] on icon "Navigate to previous question" at bounding box center [1467, 744] width 15 height 8
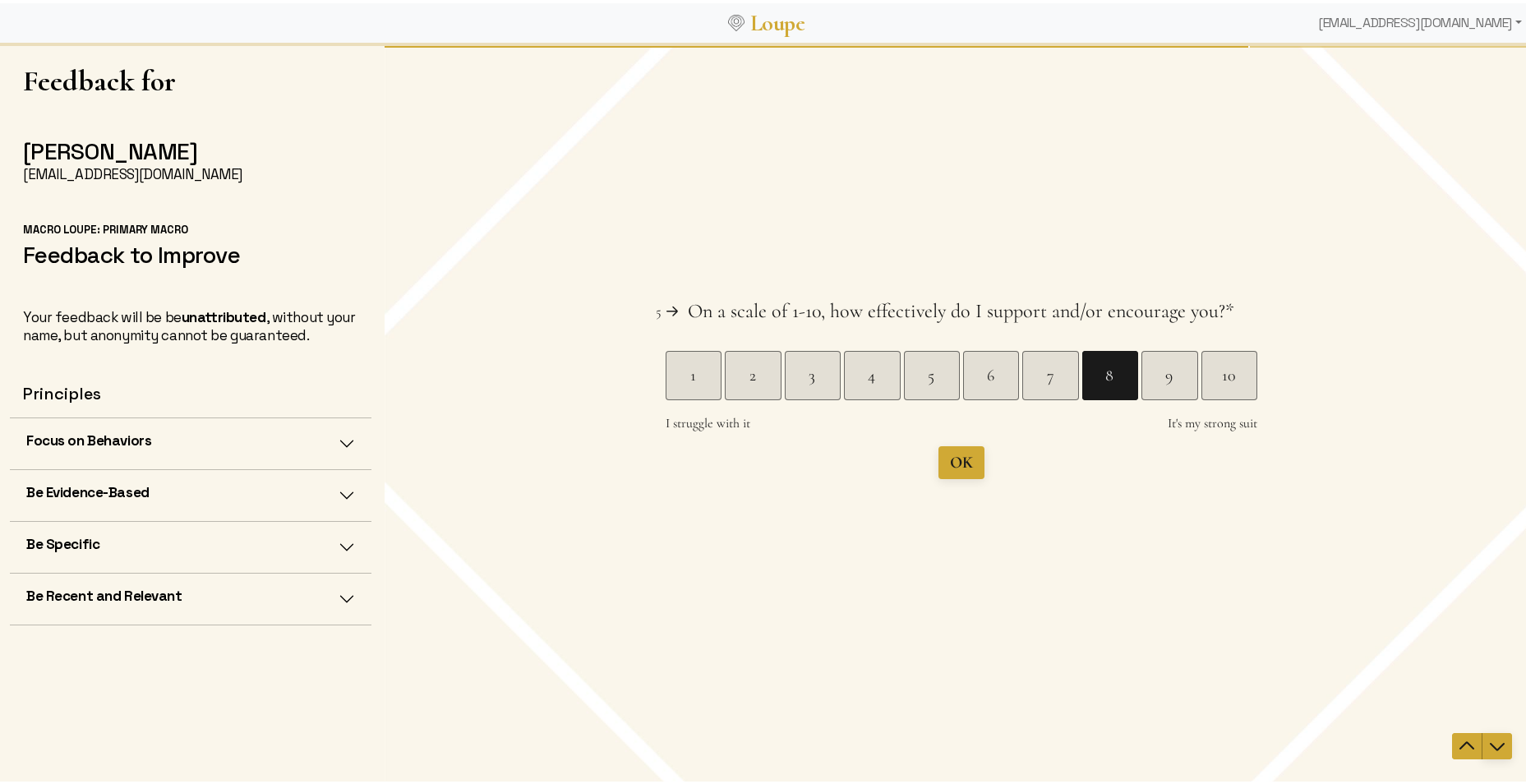
click at [1489, 744] on icon "Navigate to next question" at bounding box center [1497, 744] width 19 height 19
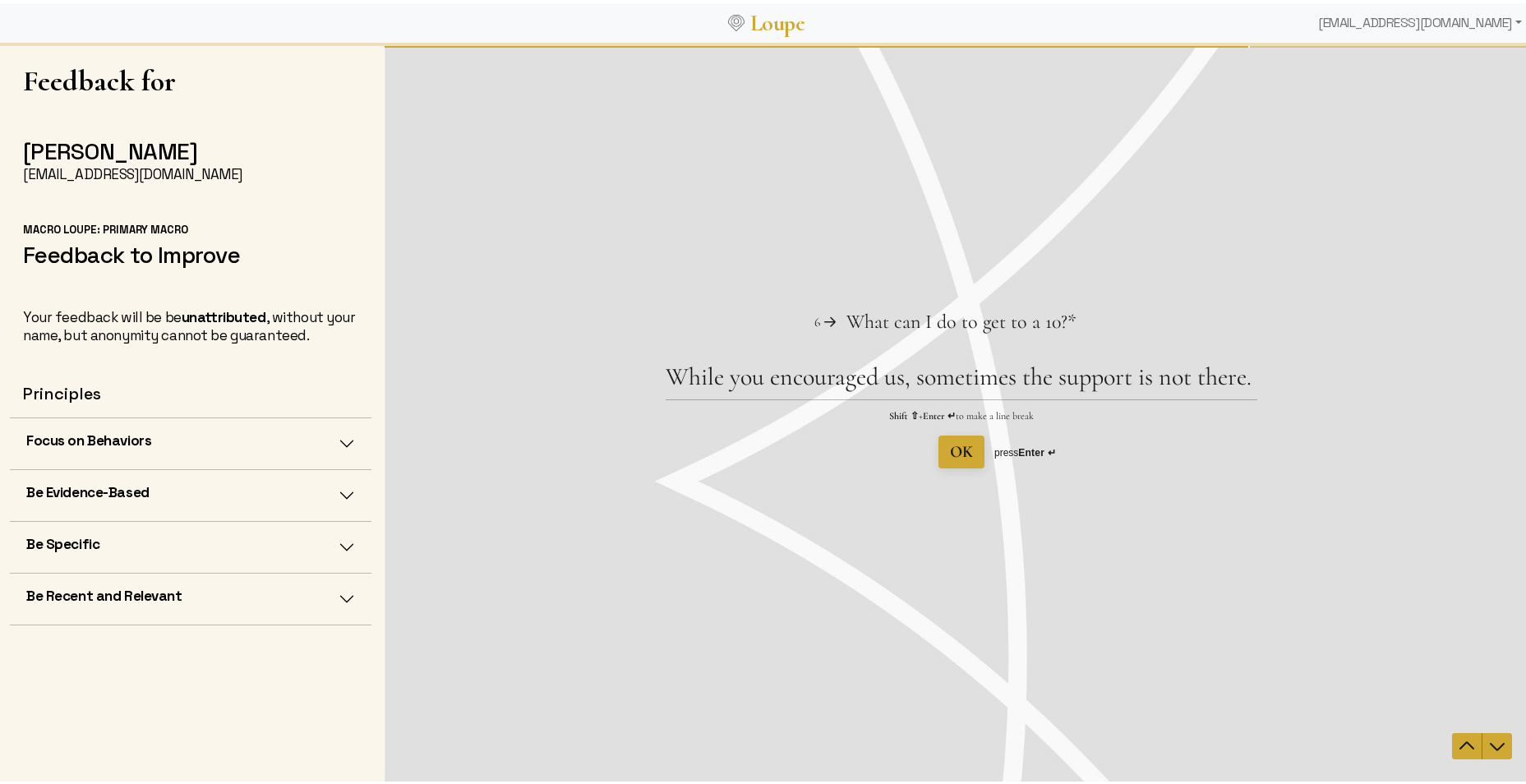
drag, startPoint x: 1261, startPoint y: 374, endPoint x: 664, endPoint y: 395, distance: 597.4
click at [664, 395] on div "Question 6 6 What can I do to get to a 10? This question is required. * While y…" at bounding box center [961, 387] width 1154 height 159
click at [954, 370] on textarea "While you encouraged us, sometimes the support is not there." at bounding box center [961, 379] width 592 height 38
click at [736, 382] on textarea "While you encouraged us, sometimes the support is not there." at bounding box center [961, 379] width 592 height 38
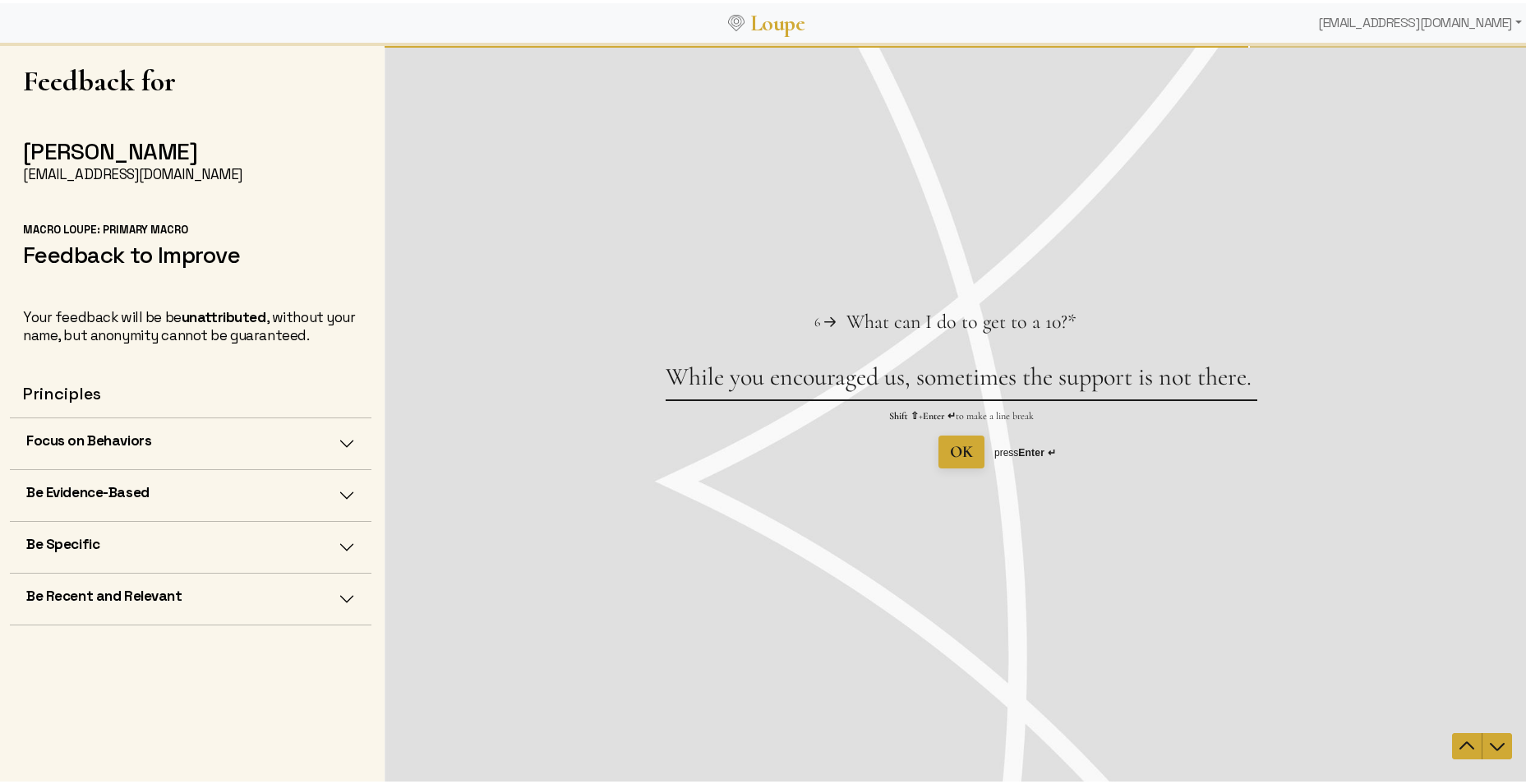
type textarea "While encouraged us, sometimes the support is not there."
drag, startPoint x: 1214, startPoint y: 373, endPoint x: 554, endPoint y: 379, distance: 660.0
click at [554, 379] on div "Question 6 6 What can I do to get to a 10? This question is required. * While e…" at bounding box center [961, 387] width 1154 height 159
type textarea "Not sure how to answer this question."
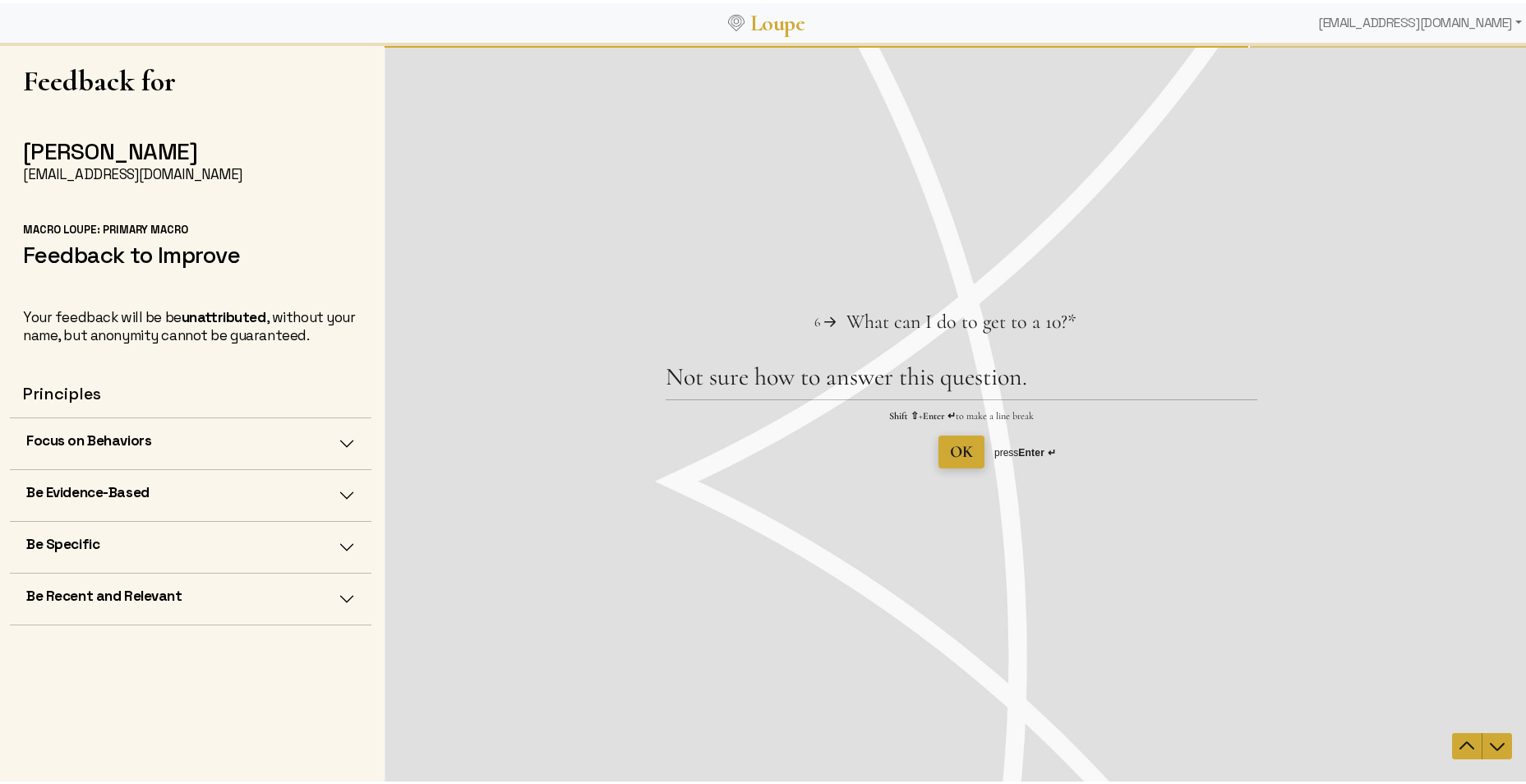
click at [954, 447] on span "OK" at bounding box center [961, 450] width 23 height 19
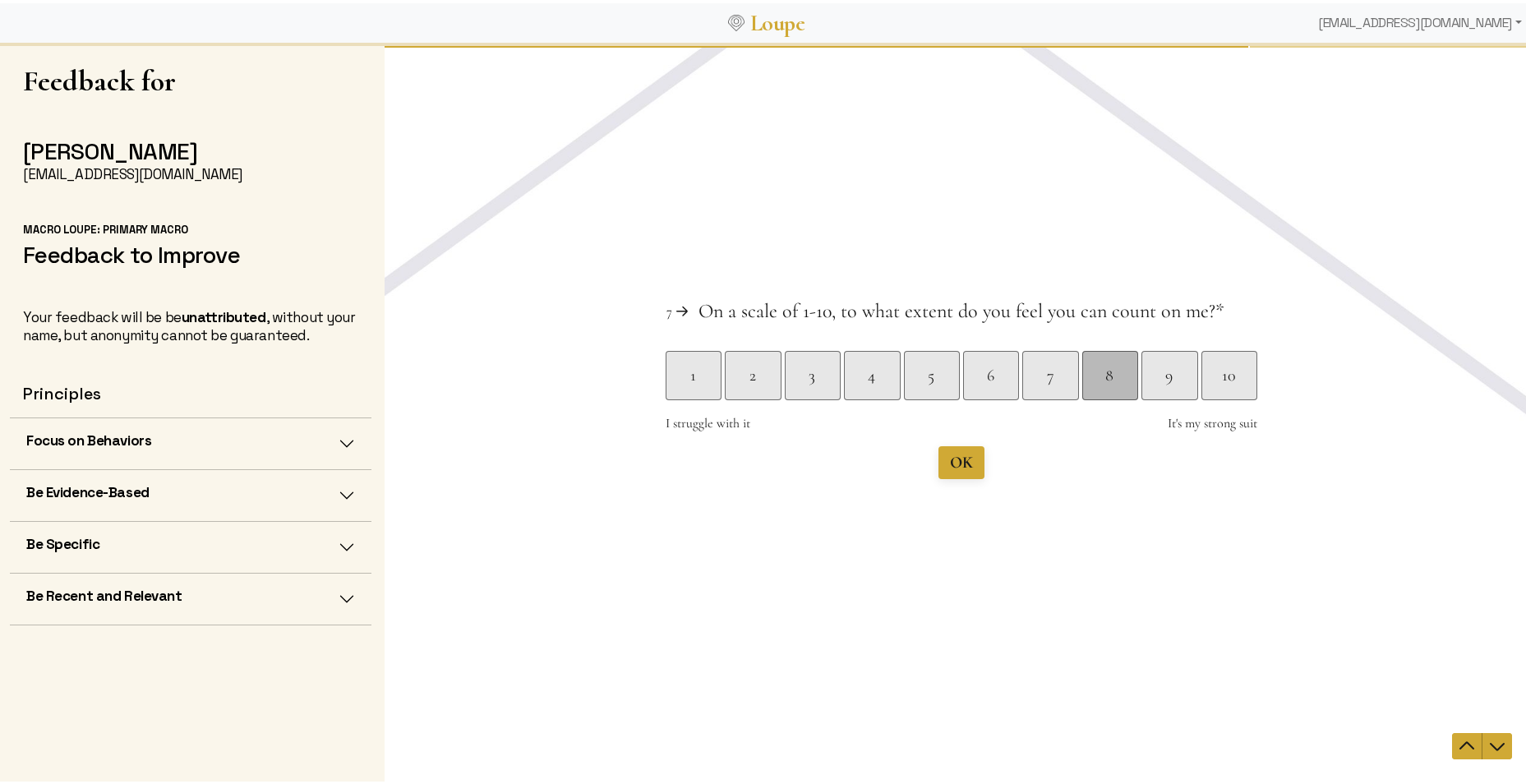
click at [1114, 391] on div "8" at bounding box center [1110, 374] width 56 height 50
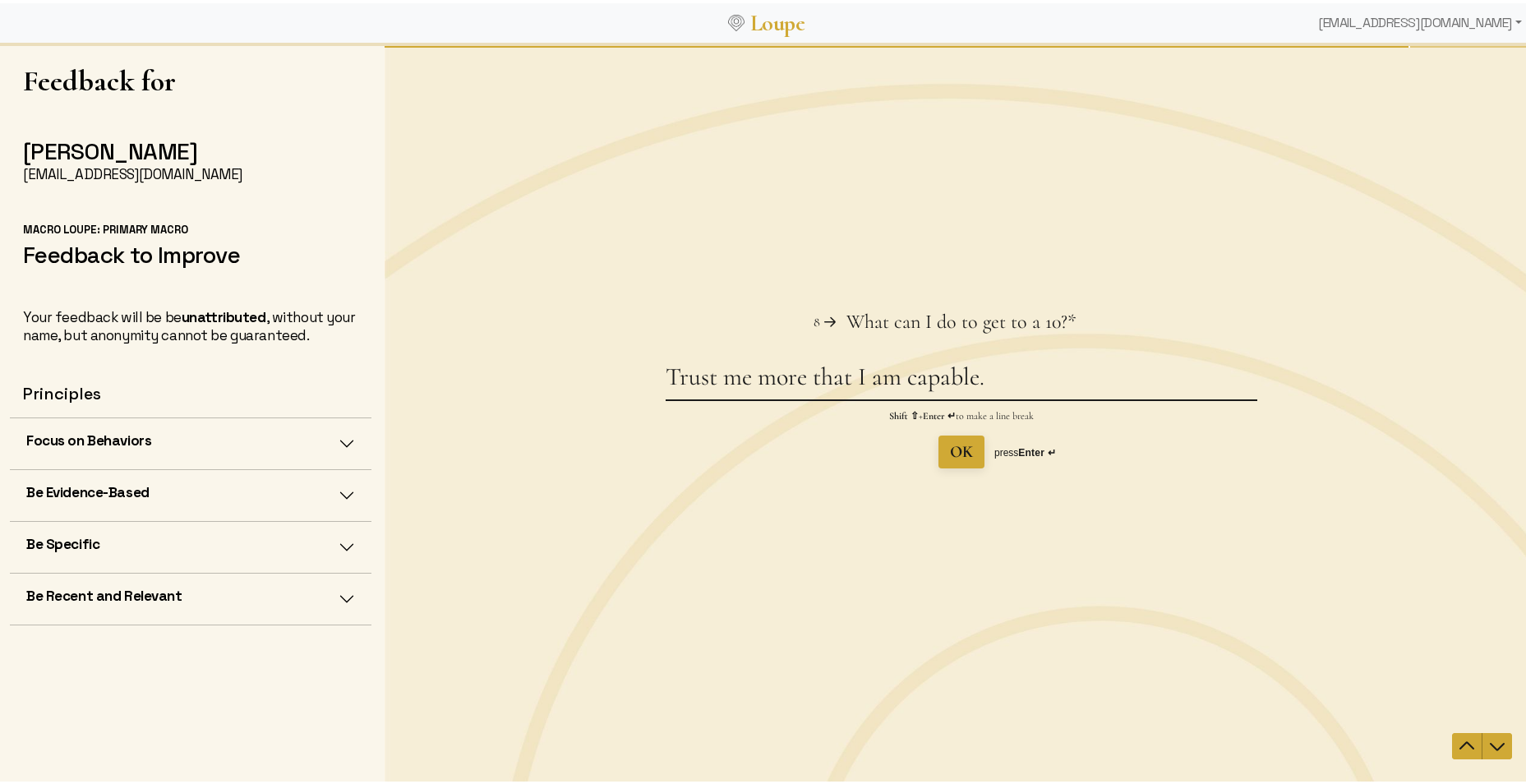
type textarea "Trust me more that I am capable."
click at [954, 449] on span "OK" at bounding box center [961, 450] width 23 height 19
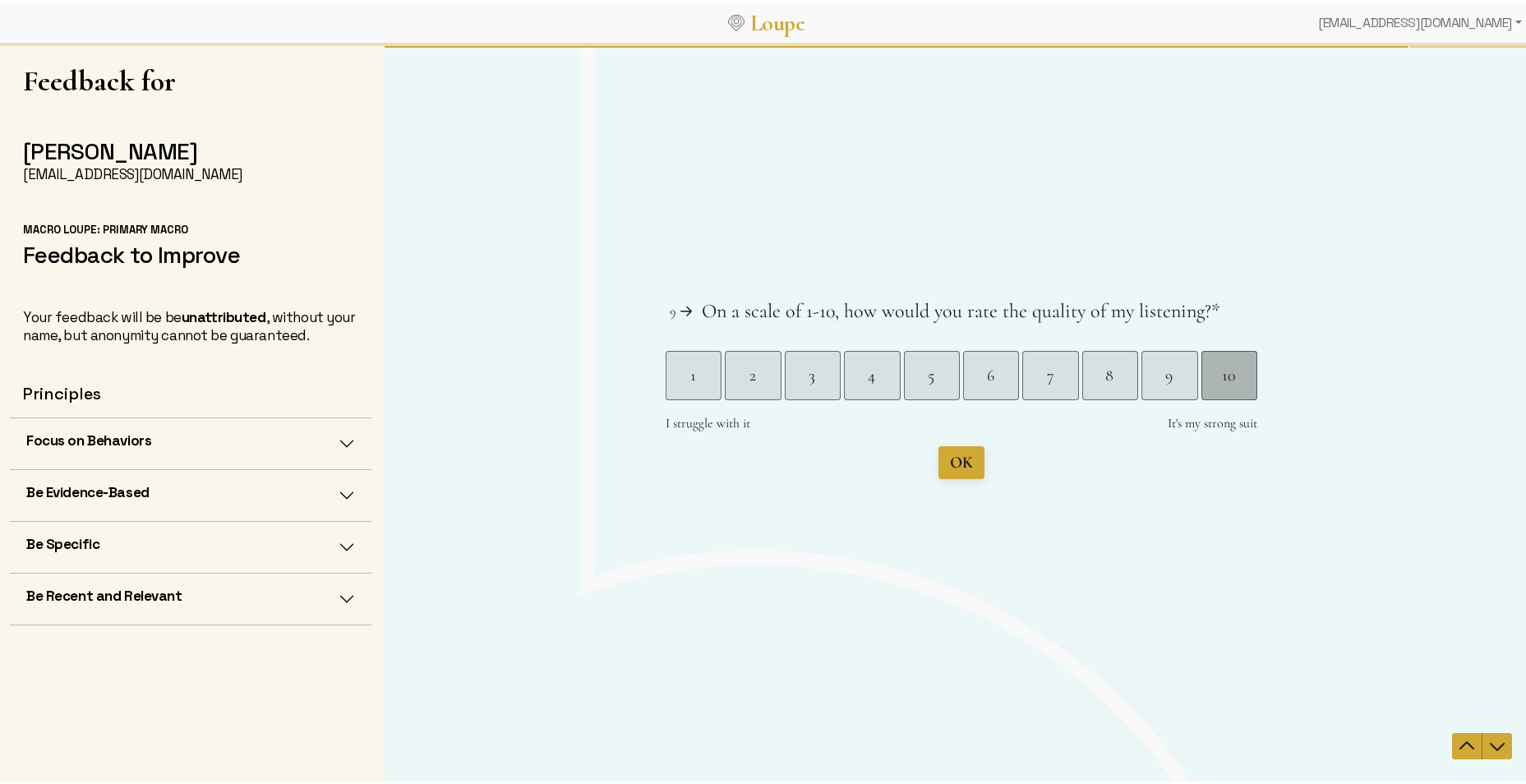
click at [1223, 383] on div "10" at bounding box center [1229, 374] width 55 height 23
click at [945, 457] on span "Submit" at bounding box center [961, 461] width 48 height 19
